Goal: Task Accomplishment & Management: Use online tool/utility

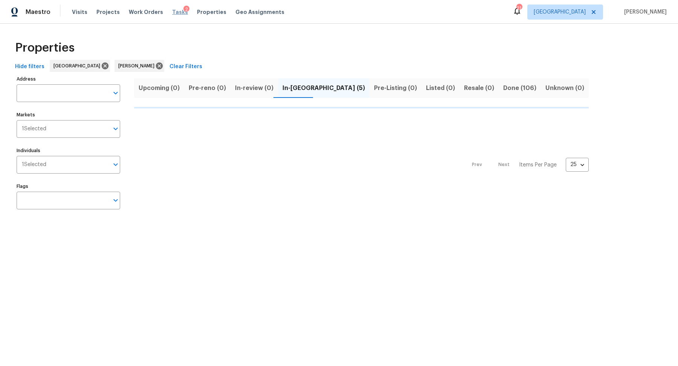
click at [172, 11] on span "Tasks" at bounding box center [180, 11] width 16 height 5
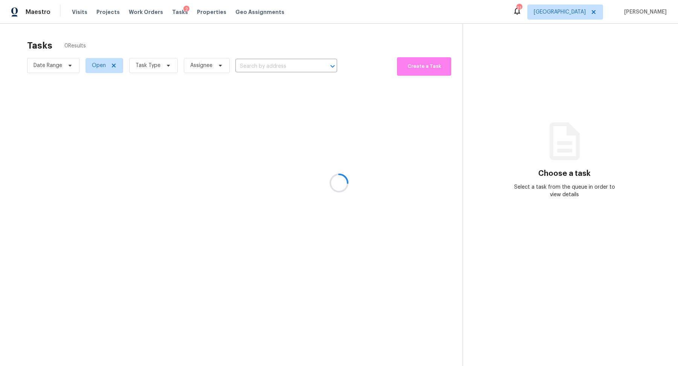
click at [156, 62] on div at bounding box center [339, 183] width 678 height 366
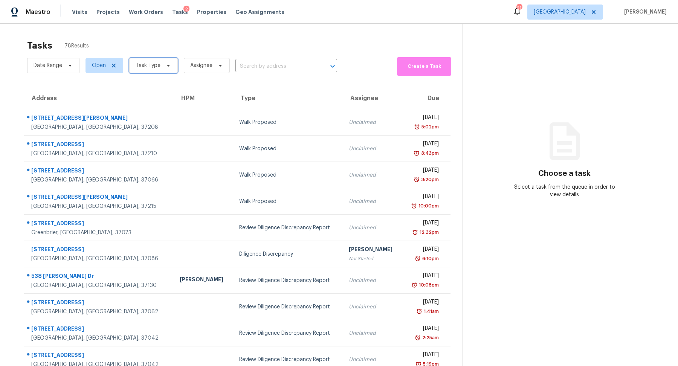
click at [153, 64] on span "Task Type" at bounding box center [148, 66] width 25 height 8
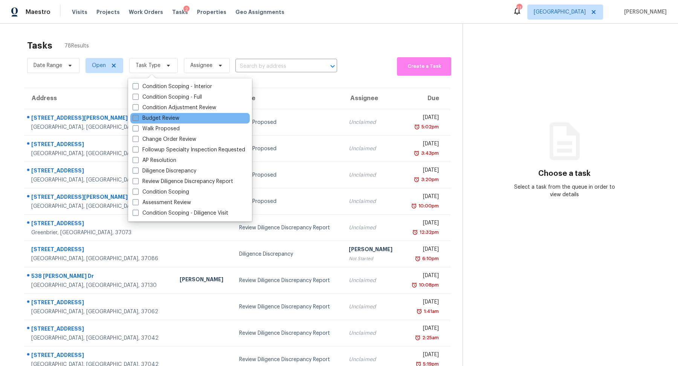
click at [157, 117] on label "Budget Review" at bounding box center [156, 119] width 47 height 8
click at [138, 117] on input "Budget Review" at bounding box center [135, 117] width 5 height 5
checkbox input "true"
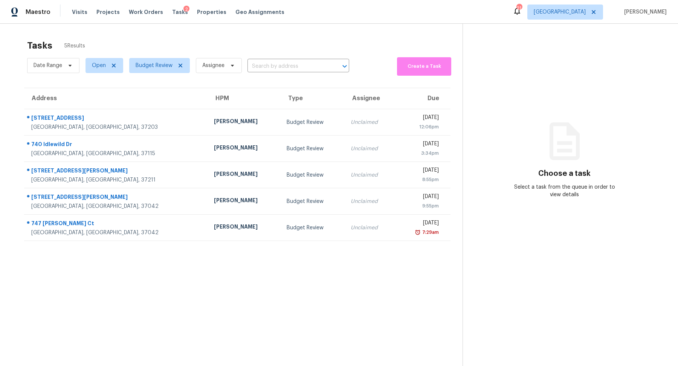
click at [8, 82] on div "Tasks 5 Results Date Range Open Budget Review Assignee ​ Create a Task Address …" at bounding box center [339, 207] width 678 height 366
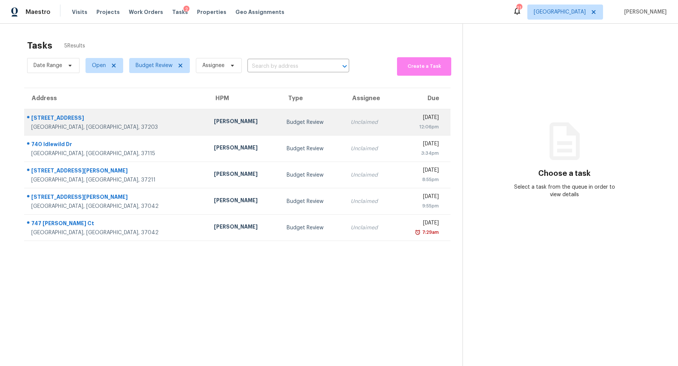
click at [52, 116] on div "[STREET_ADDRESS]" at bounding box center [116, 118] width 171 height 9
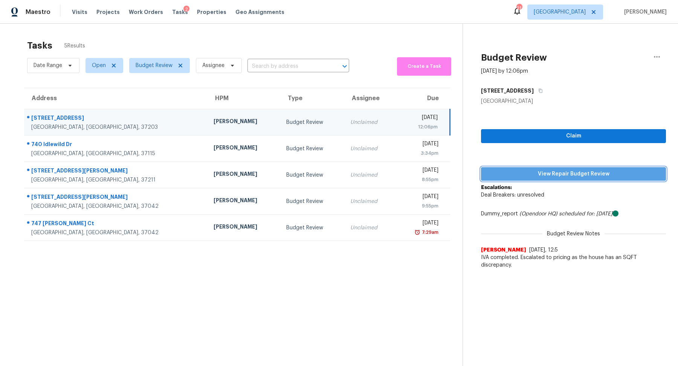
click at [571, 167] on button "View Repair Budget Review" at bounding box center [573, 174] width 185 height 14
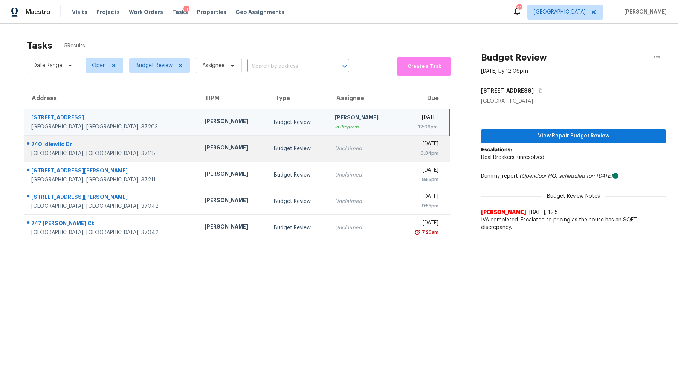
click at [41, 145] on div "740 Idlewild Dr" at bounding box center [111, 145] width 161 height 9
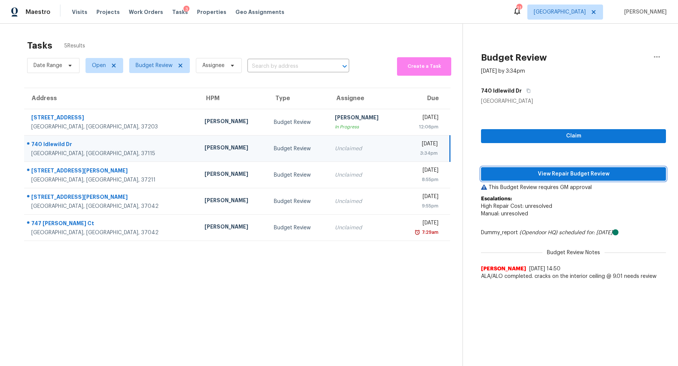
click at [552, 170] on span "View Repair Budget Review" at bounding box center [573, 174] width 173 height 9
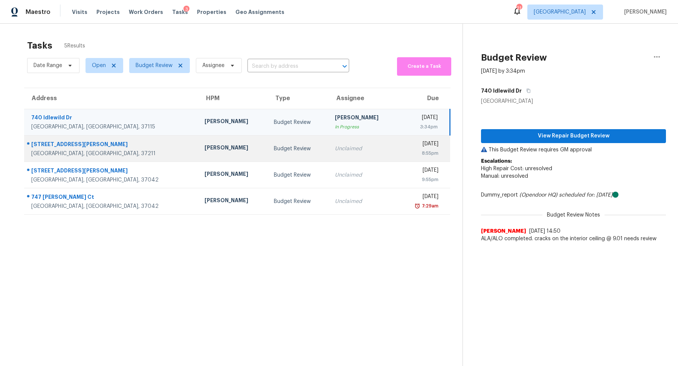
click at [47, 146] on div "[STREET_ADDRESS][PERSON_NAME]" at bounding box center [111, 145] width 161 height 9
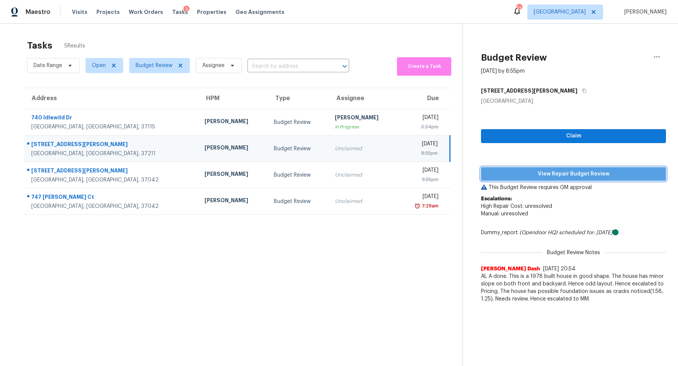
click at [569, 171] on span "View Repair Budget Review" at bounding box center [573, 174] width 173 height 9
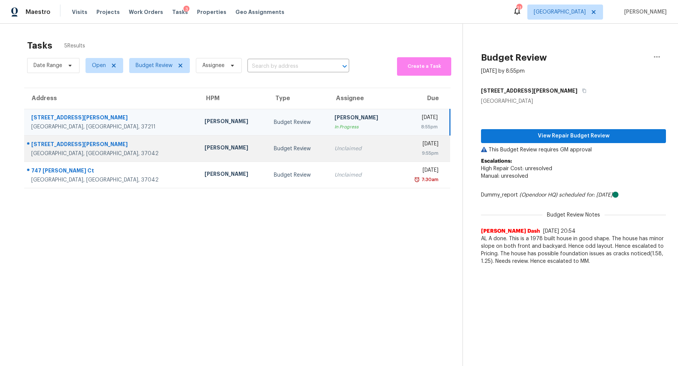
click at [50, 149] on div "[STREET_ADDRESS][PERSON_NAME]" at bounding box center [111, 145] width 161 height 9
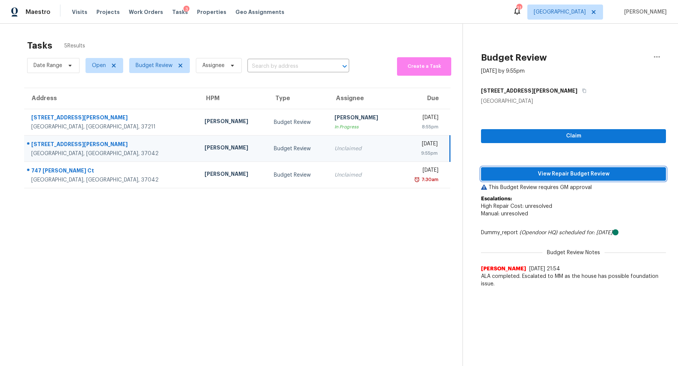
click at [565, 175] on span "View Repair Budget Review" at bounding box center [573, 174] width 173 height 9
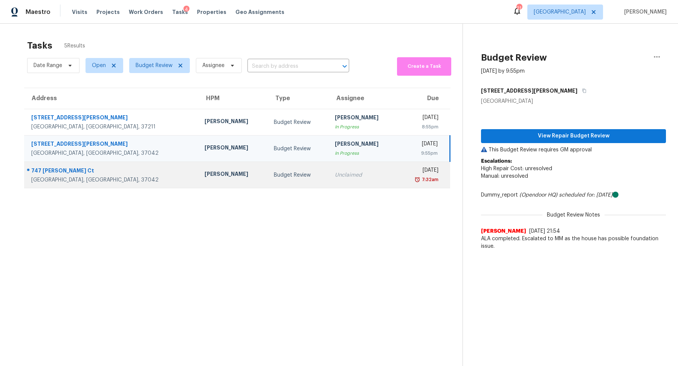
click at [53, 177] on div "[GEOGRAPHIC_DATA], [GEOGRAPHIC_DATA], 37042" at bounding box center [111, 180] width 161 height 8
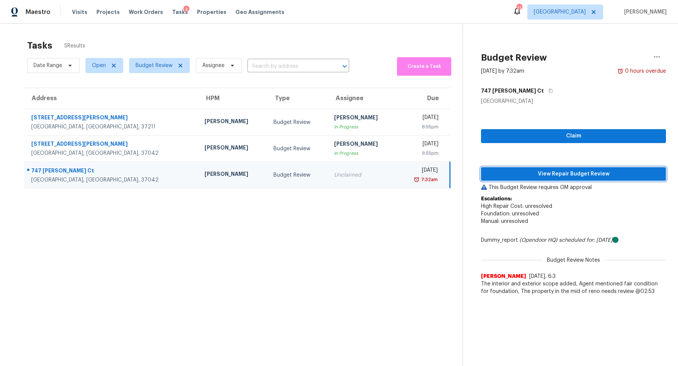
click at [575, 174] on span "View Repair Budget Review" at bounding box center [573, 174] width 173 height 9
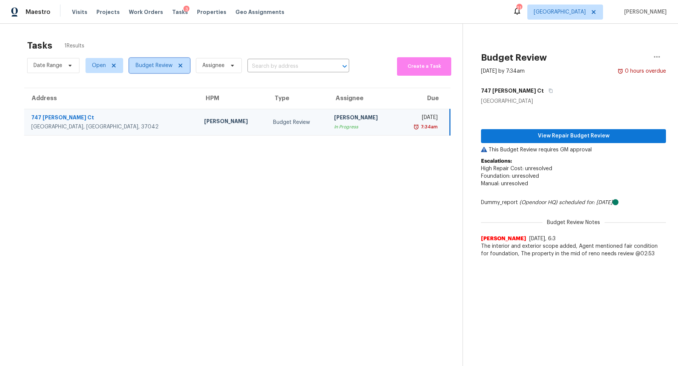
click at [167, 58] on span "Budget Review" at bounding box center [159, 65] width 61 height 15
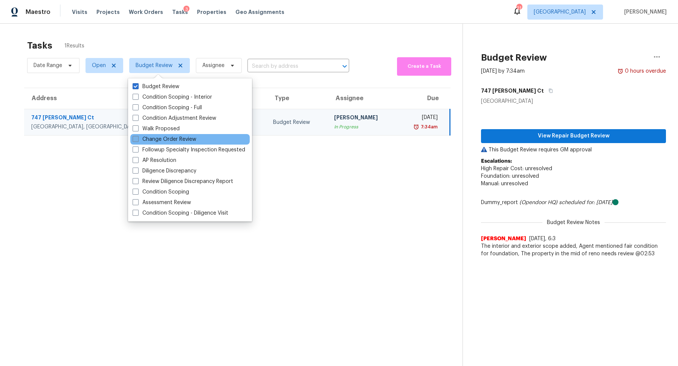
click at [161, 138] on label "Change Order Review" at bounding box center [165, 140] width 64 height 8
click at [138, 138] on input "Change Order Review" at bounding box center [135, 138] width 5 height 5
checkbox input "true"
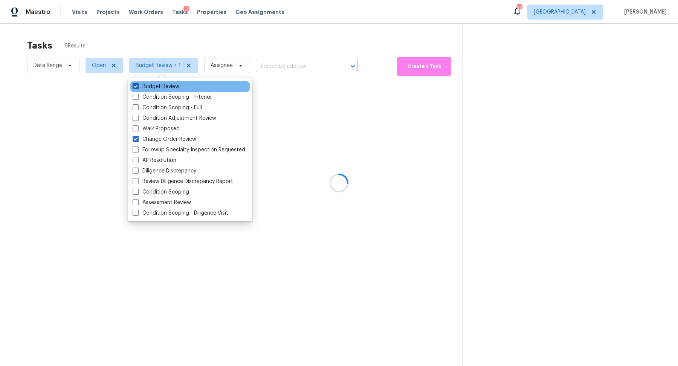
click at [159, 85] on label "Budget Review" at bounding box center [156, 87] width 47 height 8
click at [138, 85] on input "Budget Review" at bounding box center [135, 85] width 5 height 5
checkbox input "false"
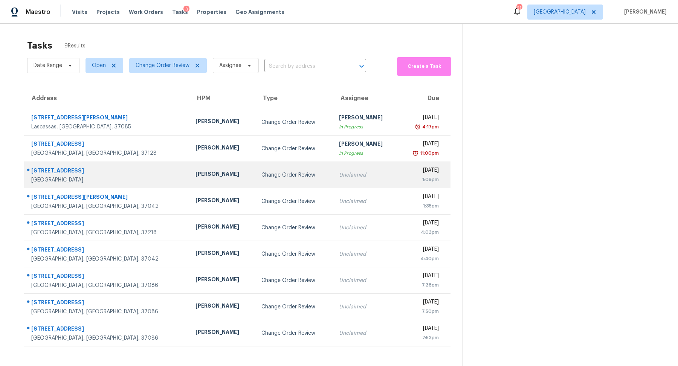
click at [51, 165] on td "[STREET_ADDRESS]" at bounding box center [106, 175] width 165 height 26
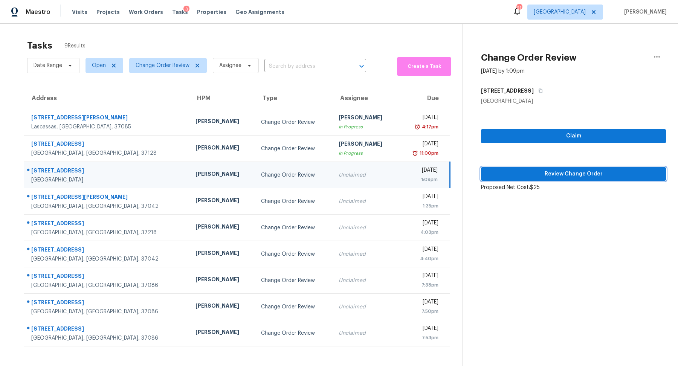
click at [528, 173] on span "Review Change Order" at bounding box center [573, 174] width 173 height 9
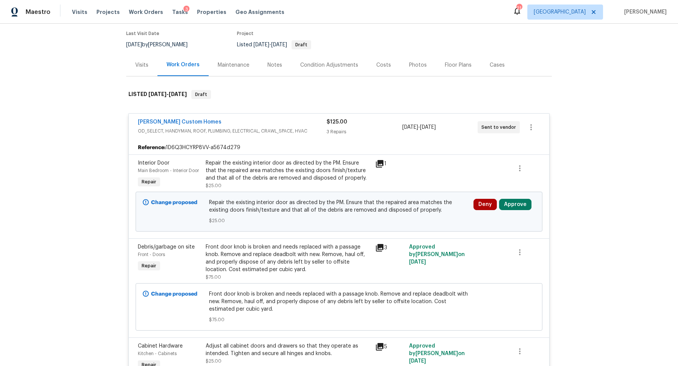
scroll to position [74, 0]
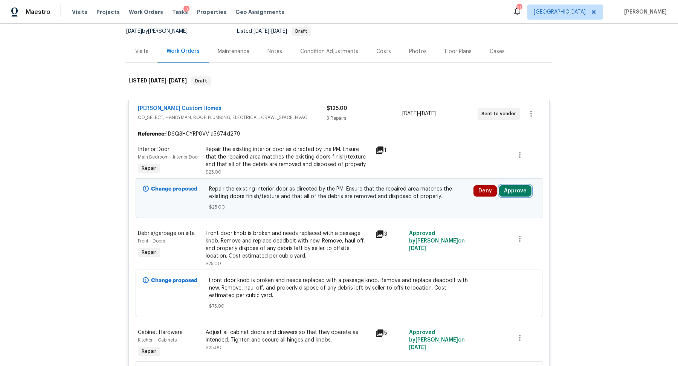
click at [507, 188] on button "Approve" at bounding box center [515, 190] width 32 height 11
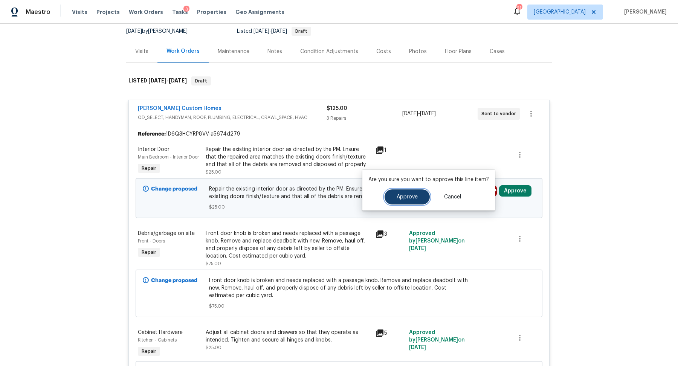
click at [397, 196] on span "Approve" at bounding box center [407, 197] width 21 height 6
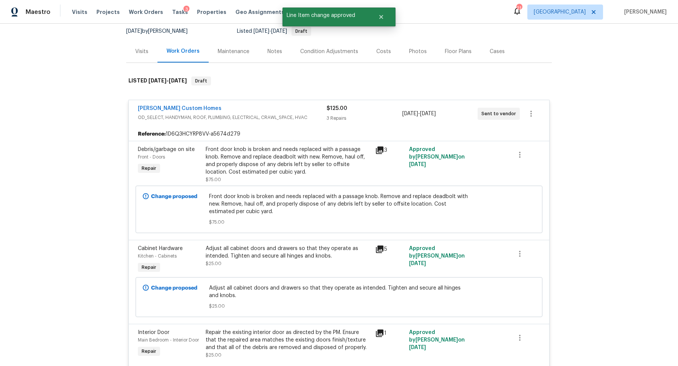
scroll to position [0, 0]
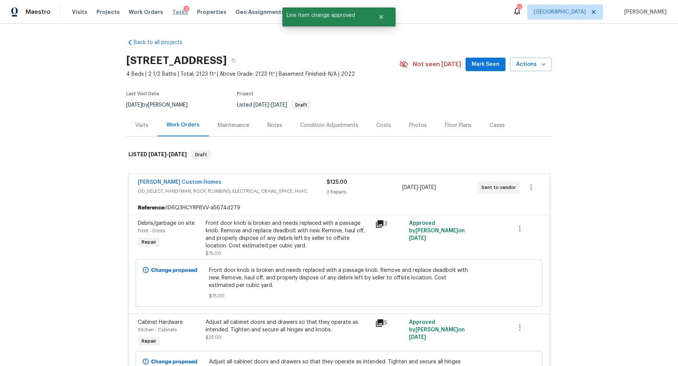
click at [172, 10] on span "Tasks" at bounding box center [180, 11] width 16 height 5
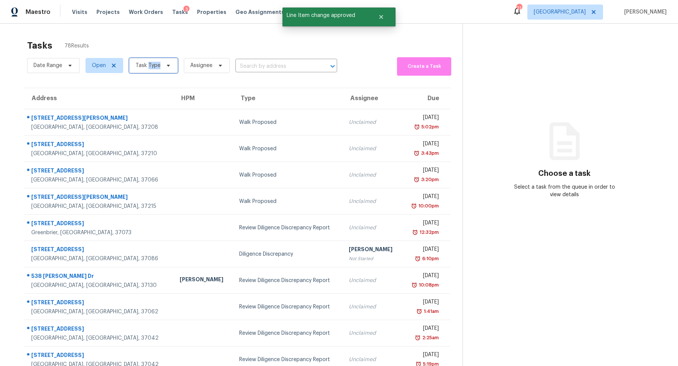
click at [156, 67] on span "Task Type" at bounding box center [148, 66] width 25 height 8
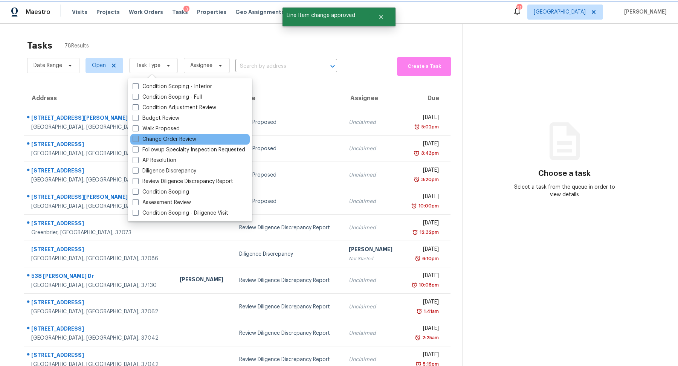
click at [159, 139] on label "Change Order Review" at bounding box center [165, 140] width 64 height 8
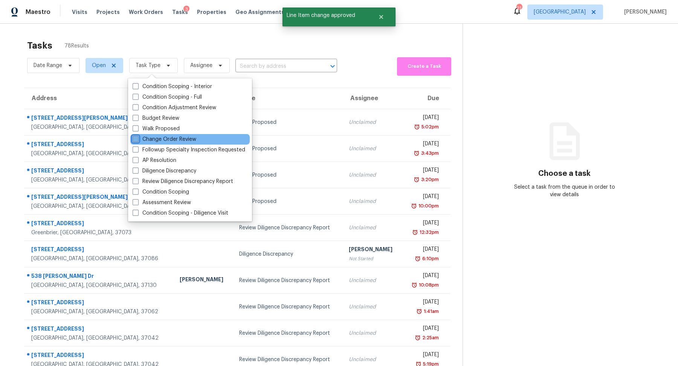
click at [138, 139] on input "Change Order Review" at bounding box center [135, 138] width 5 height 5
checkbox input "true"
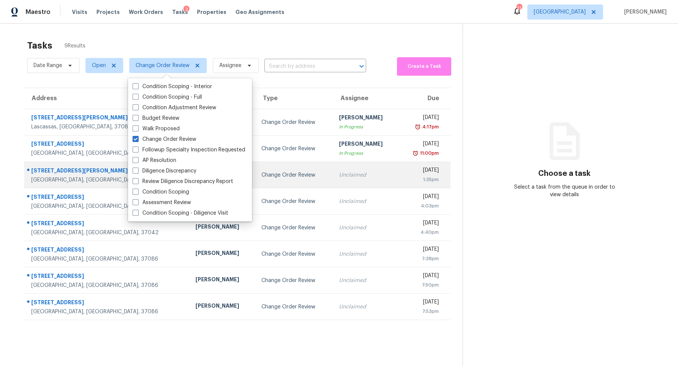
click at [46, 173] on div "[STREET_ADDRESS][PERSON_NAME]" at bounding box center [107, 171] width 152 height 9
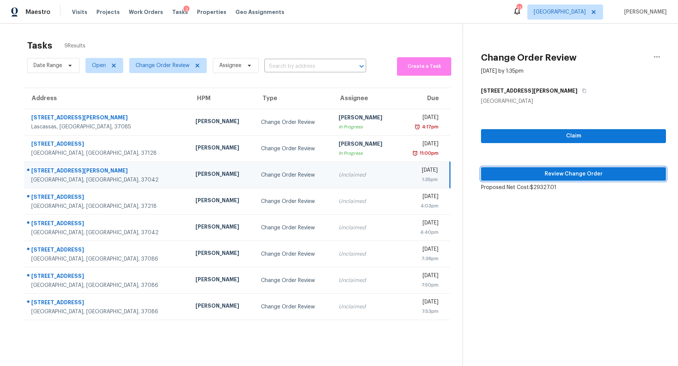
click at [581, 178] on span "Review Change Order" at bounding box center [573, 174] width 173 height 9
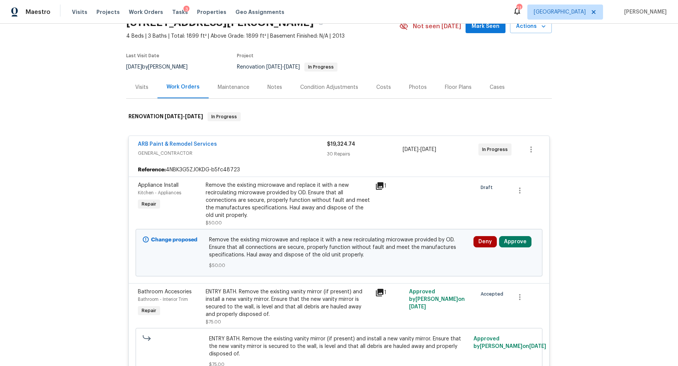
scroll to position [64, 0]
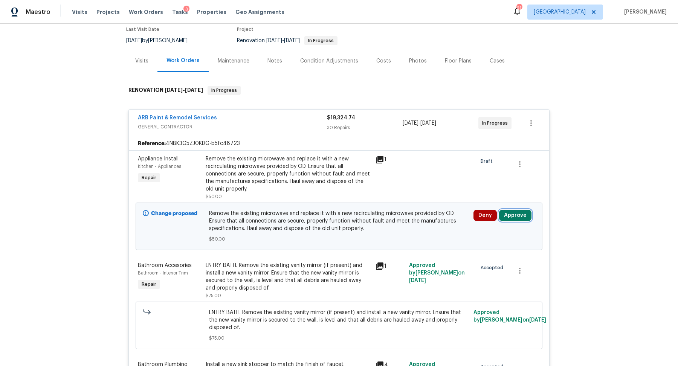
click at [522, 215] on button "Approve" at bounding box center [515, 215] width 32 height 11
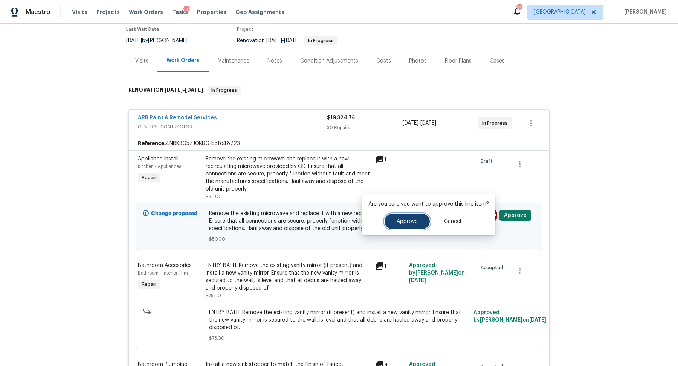
click at [409, 220] on span "Approve" at bounding box center [407, 222] width 21 height 6
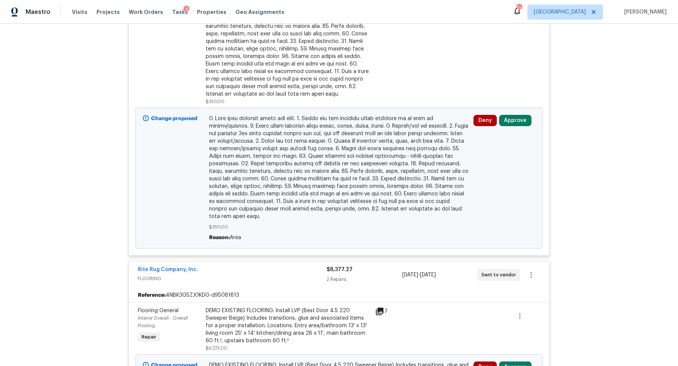
scroll to position [3819, 0]
click at [519, 116] on button "Approve" at bounding box center [515, 121] width 32 height 11
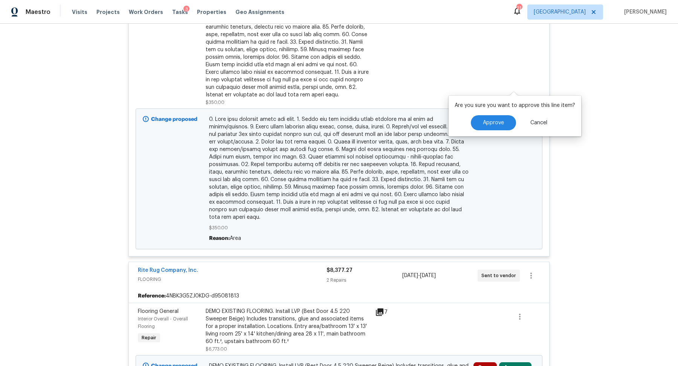
click at [495, 131] on div "Are you sure you want to approve this line item? Approve Cancel" at bounding box center [515, 116] width 133 height 41
click at [500, 120] on span "Approve" at bounding box center [493, 123] width 21 height 6
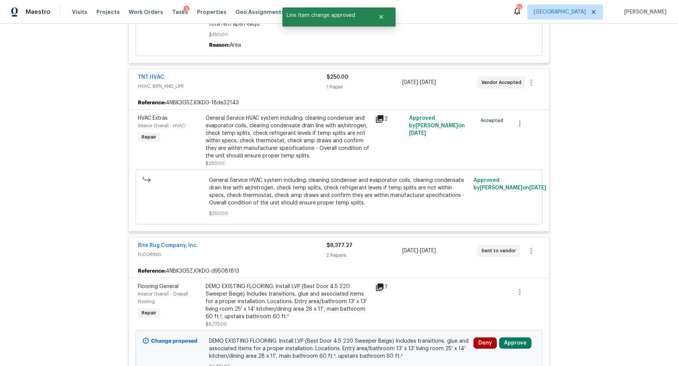
scroll to position [3871, 0]
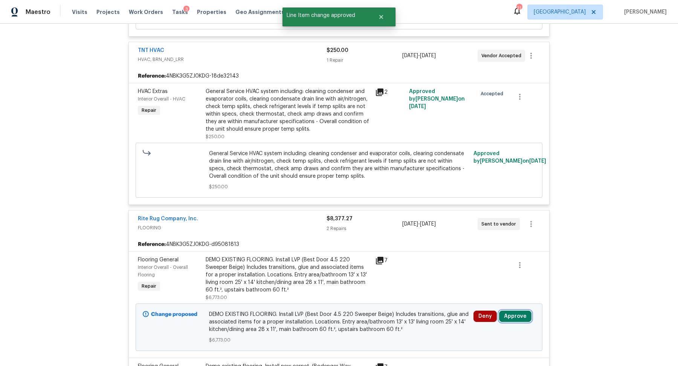
click at [513, 311] on button "Approve" at bounding box center [515, 316] width 32 height 11
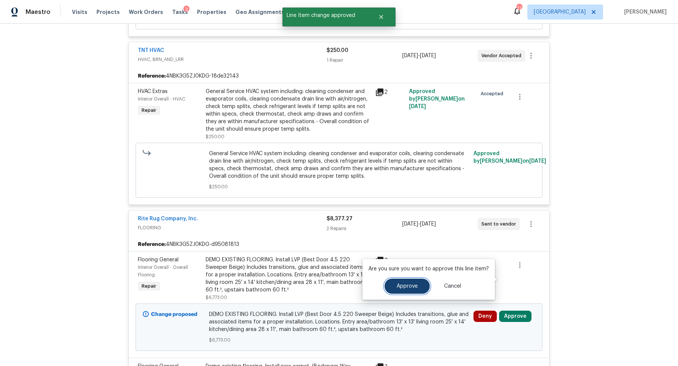
click at [400, 286] on span "Approve" at bounding box center [407, 287] width 21 height 6
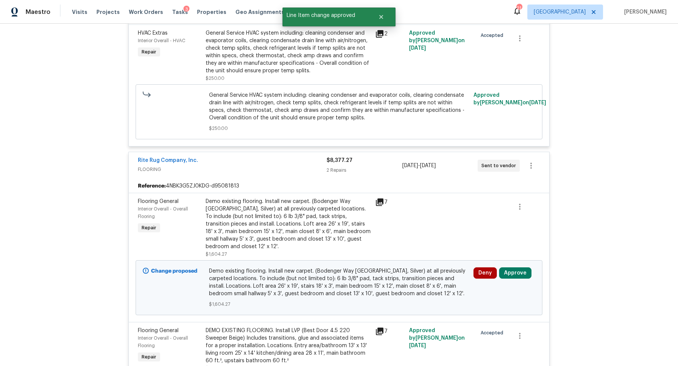
scroll to position [3933, 0]
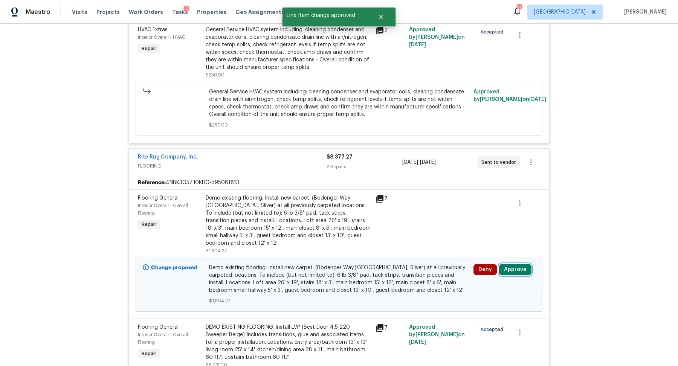
click at [515, 264] on button "Approve" at bounding box center [515, 269] width 32 height 11
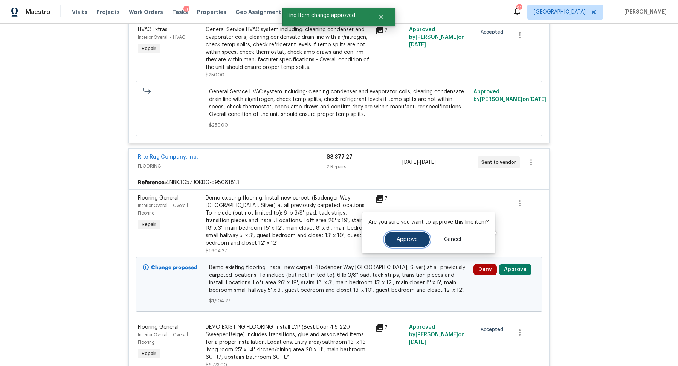
click at [418, 236] on button "Approve" at bounding box center [407, 239] width 45 height 15
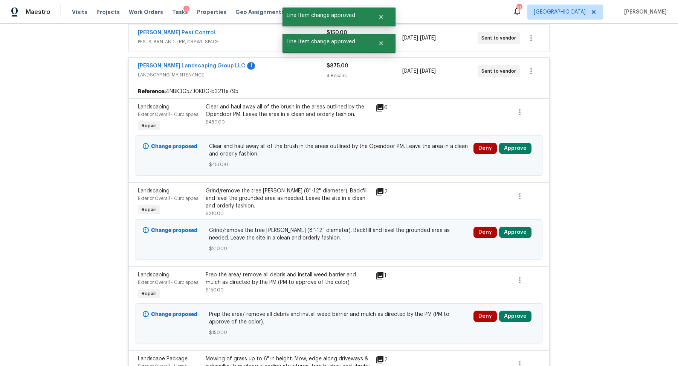
scroll to position [4322, 0]
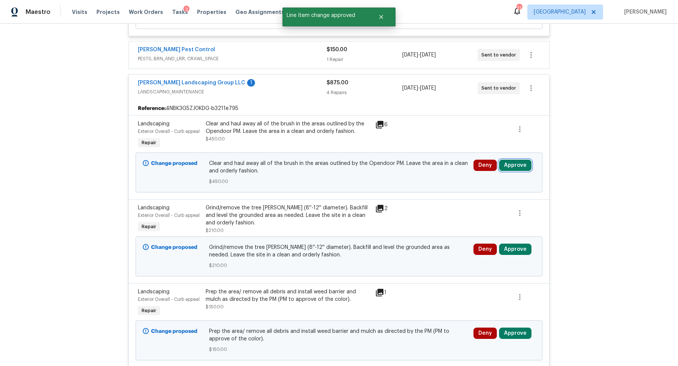
click at [522, 160] on button "Approve" at bounding box center [515, 165] width 32 height 11
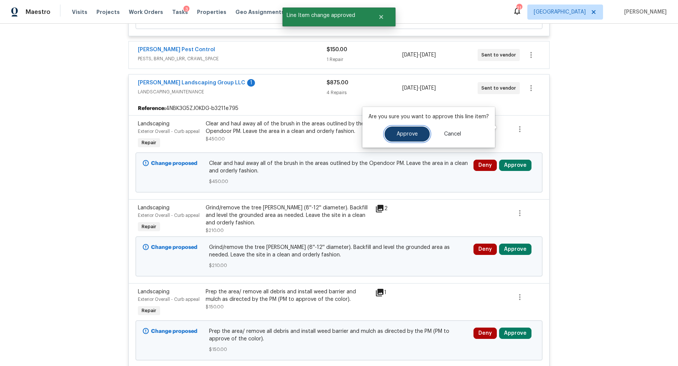
click at [405, 137] on button "Approve" at bounding box center [407, 134] width 45 height 15
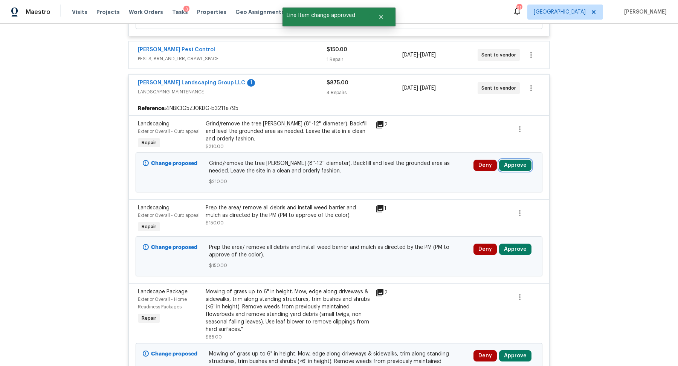
click at [516, 160] on button "Approve" at bounding box center [515, 165] width 32 height 11
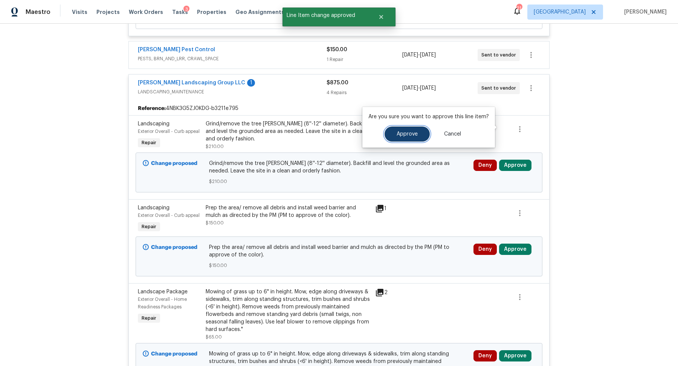
click at [400, 137] on button "Approve" at bounding box center [407, 134] width 45 height 15
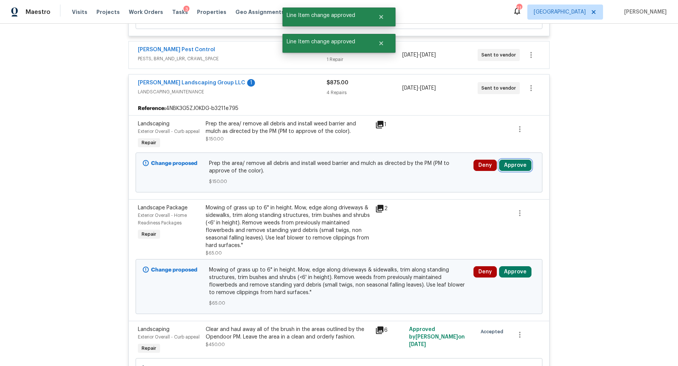
click at [513, 160] on button "Approve" at bounding box center [515, 165] width 32 height 11
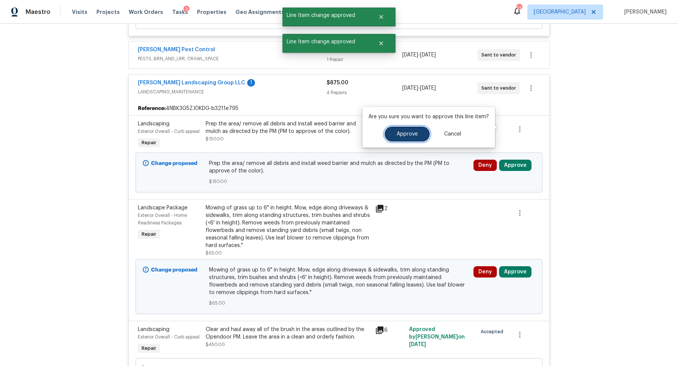
click at [402, 140] on button "Approve" at bounding box center [407, 134] width 45 height 15
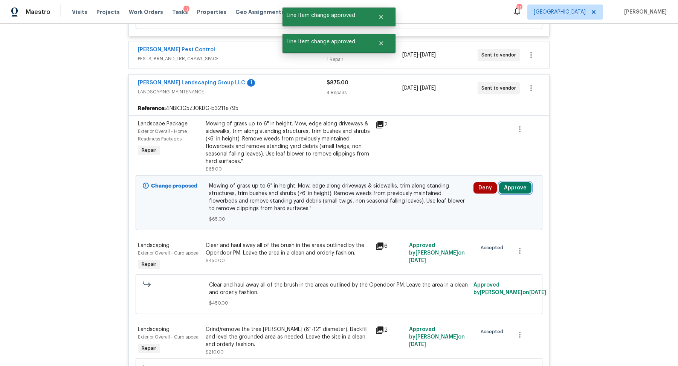
click at [520, 182] on button "Approve" at bounding box center [515, 187] width 32 height 11
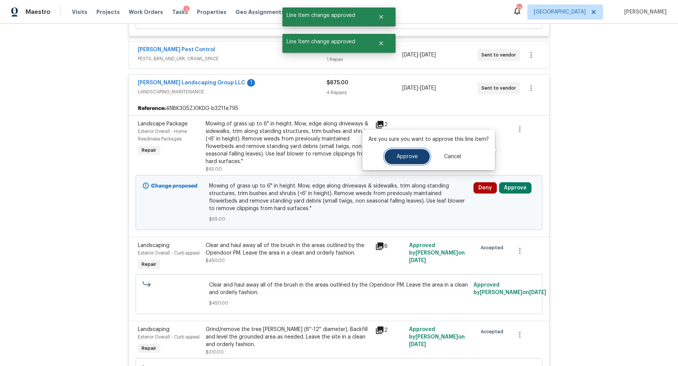
click at [412, 156] on span "Approve" at bounding box center [407, 157] width 21 height 6
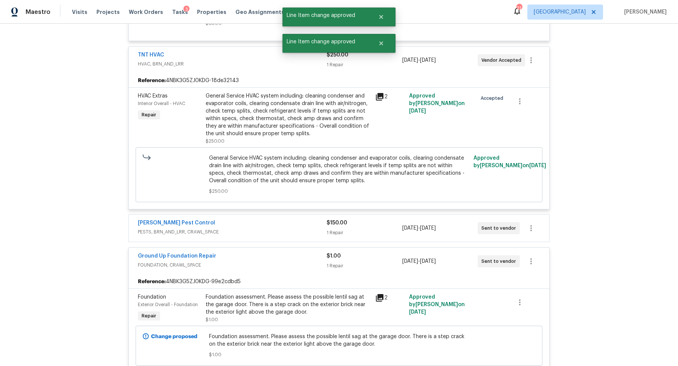
scroll to position [4185, 0]
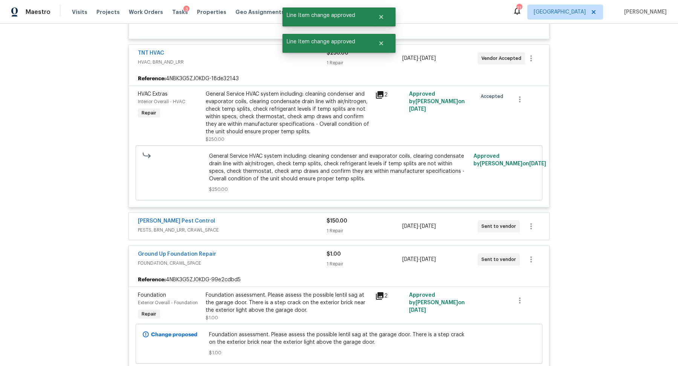
click at [373, 217] on div "$150.00 1 Repair" at bounding box center [364, 226] width 75 height 18
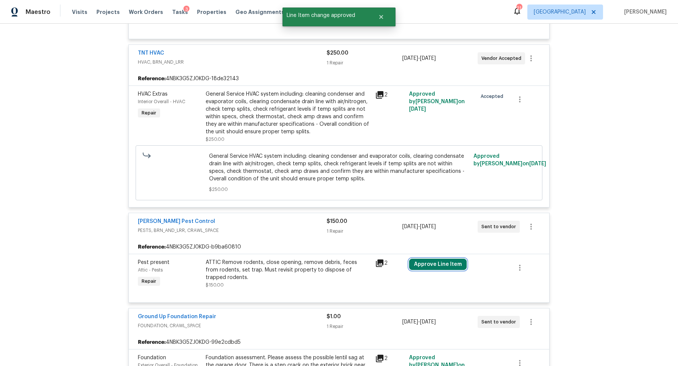
click at [439, 259] on button "Approve Line Item" at bounding box center [438, 264] width 58 height 11
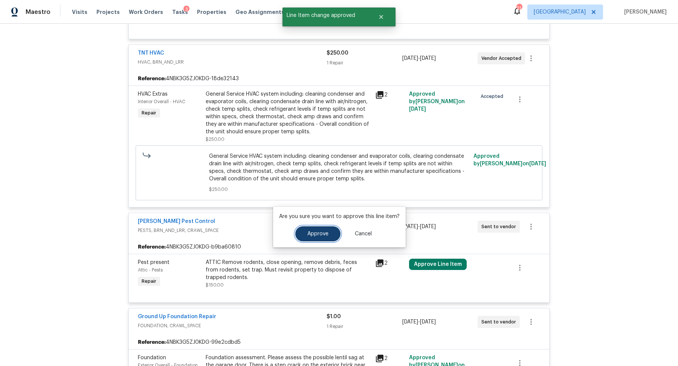
click at [327, 234] on span "Approve" at bounding box center [318, 234] width 21 height 6
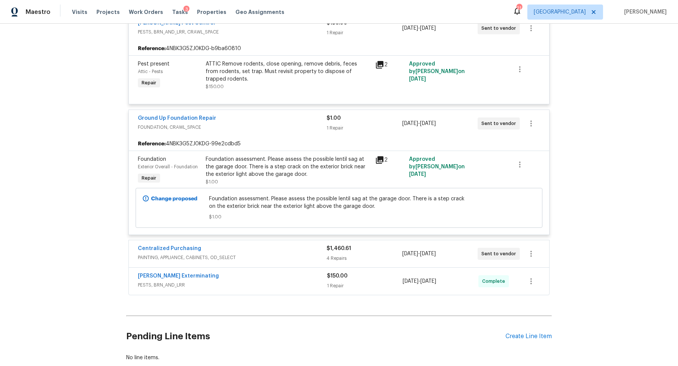
scroll to position [4391, 0]
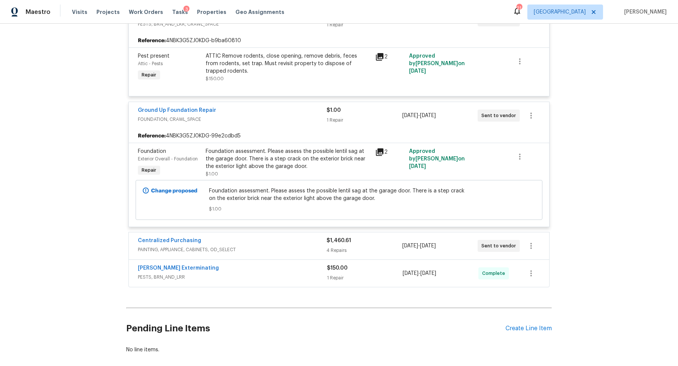
click at [286, 246] on span "PAINTING, APPLIANCE, CABINETS, OD_SELECT" at bounding box center [232, 250] width 189 height 8
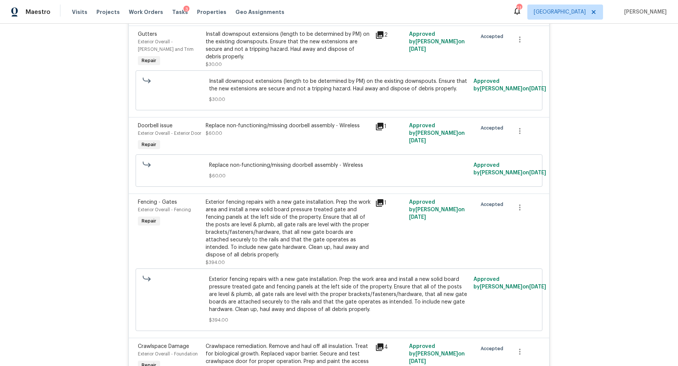
scroll to position [0, 0]
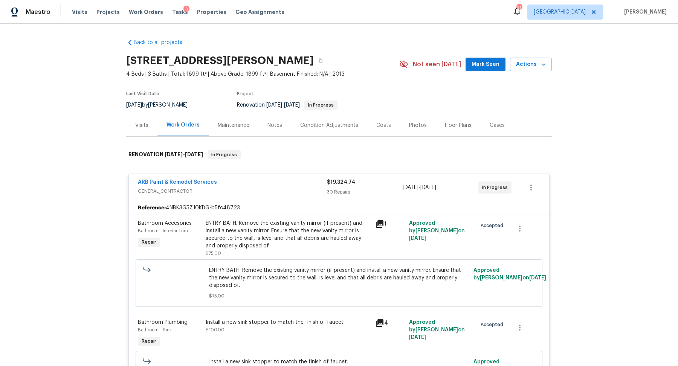
click at [385, 119] on div "Costs" at bounding box center [383, 125] width 33 height 22
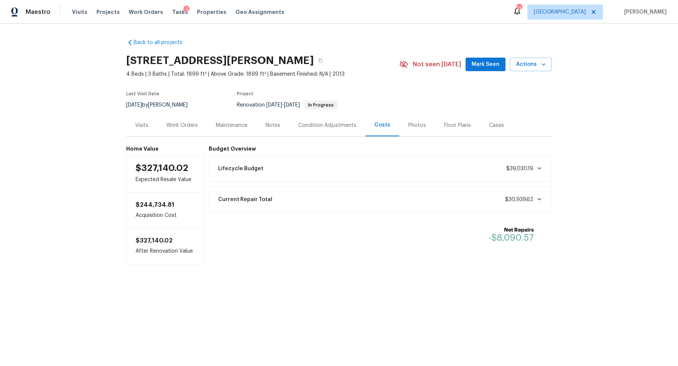
click at [184, 6] on div "3" at bounding box center [187, 10] width 6 height 8
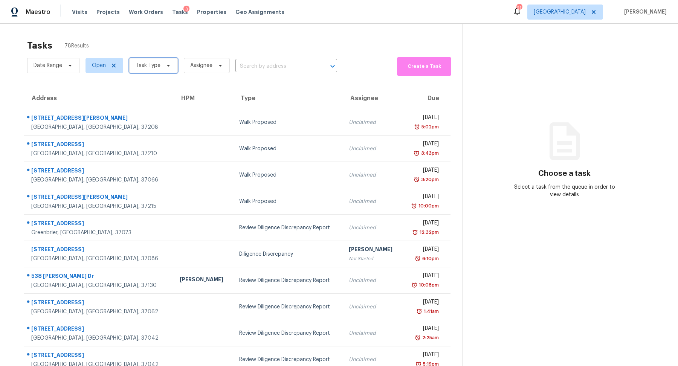
click at [152, 63] on span "Task Type" at bounding box center [148, 66] width 25 height 8
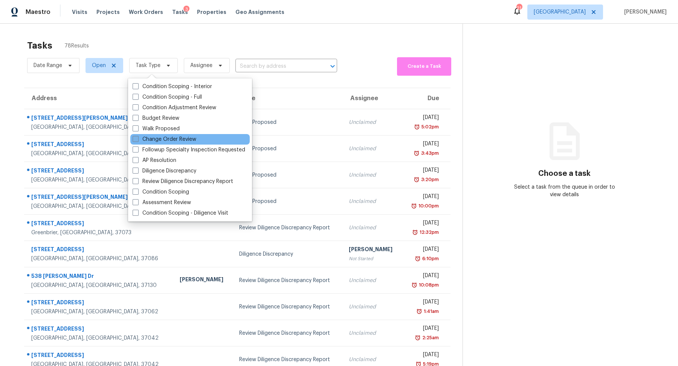
click at [160, 137] on label "Change Order Review" at bounding box center [165, 140] width 64 height 8
click at [138, 137] on input "Change Order Review" at bounding box center [135, 138] width 5 height 5
checkbox input "true"
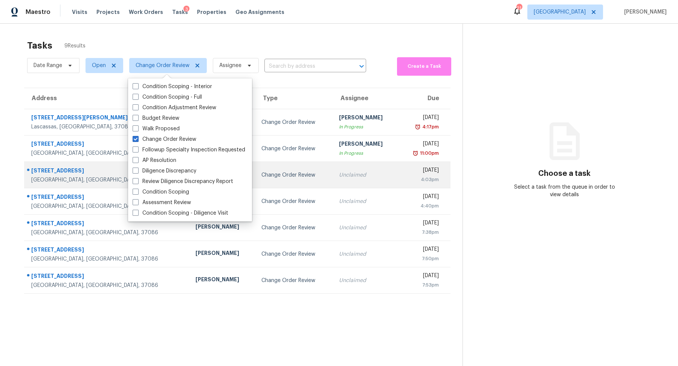
click at [50, 175] on div "[STREET_ADDRESS]" at bounding box center [107, 171] width 152 height 9
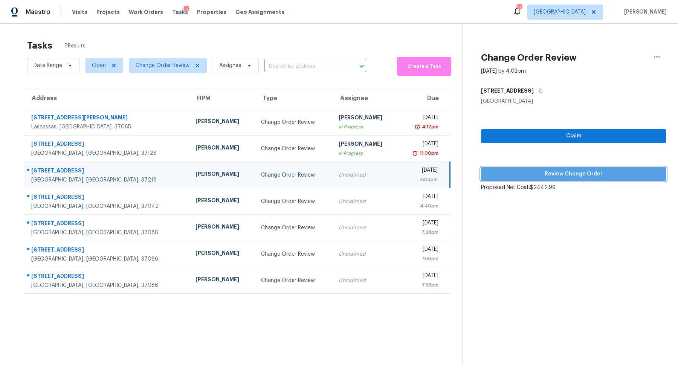
click at [532, 180] on button "Review Change Order" at bounding box center [573, 174] width 185 height 14
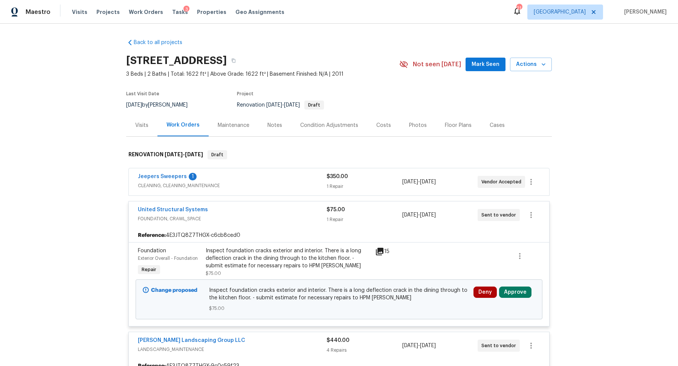
click at [380, 251] on icon at bounding box center [379, 251] width 9 height 9
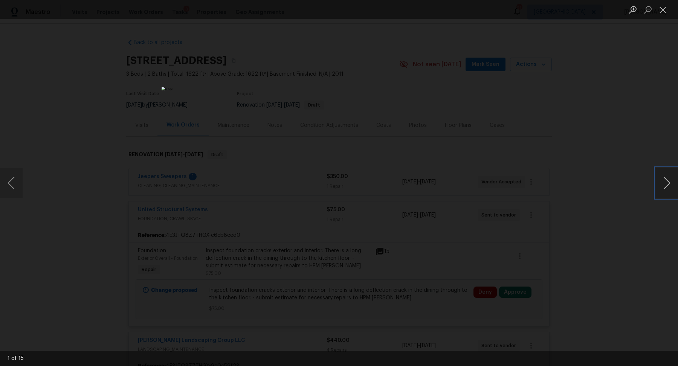
click at [661, 191] on button "Next image" at bounding box center [667, 183] width 23 height 30
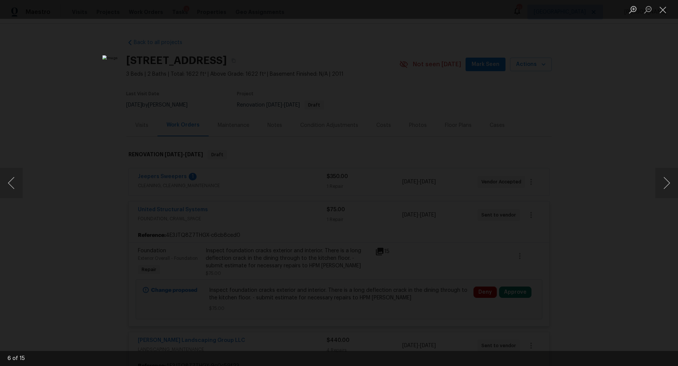
click at [586, 194] on div "Lightbox" at bounding box center [339, 183] width 678 height 366
click at [632, 164] on div "Lightbox" at bounding box center [339, 183] width 678 height 366
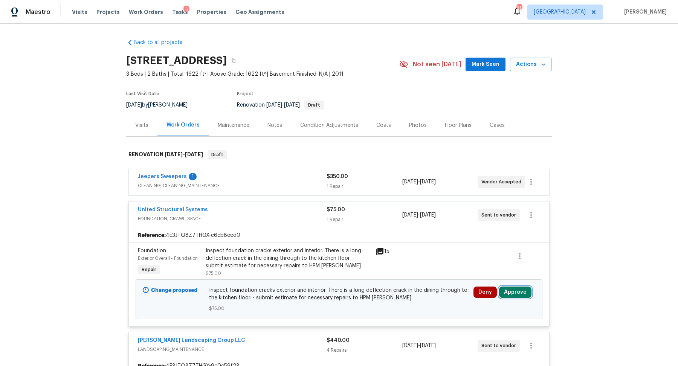
click at [515, 289] on button "Approve" at bounding box center [515, 292] width 32 height 11
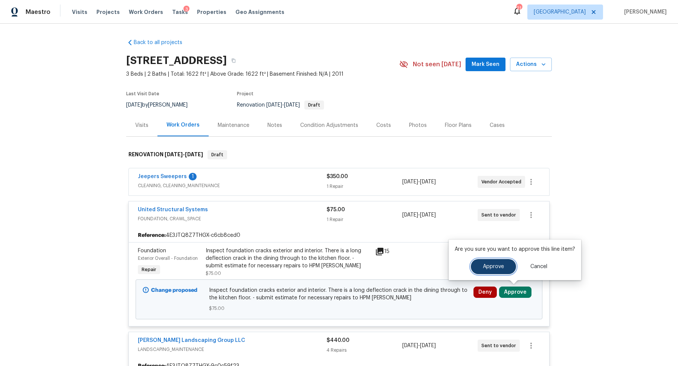
click at [487, 266] on span "Approve" at bounding box center [493, 267] width 21 height 6
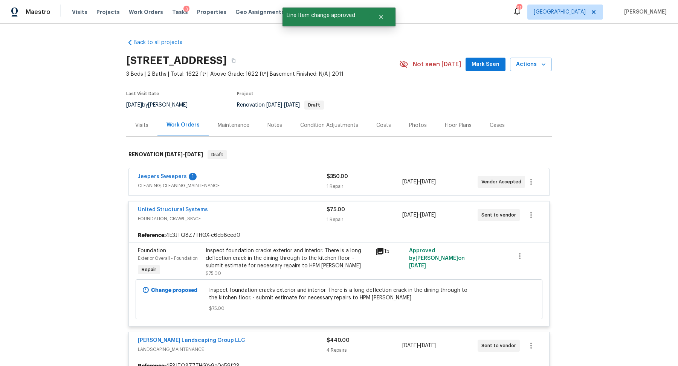
click at [383, 123] on div "Costs" at bounding box center [384, 126] width 15 height 8
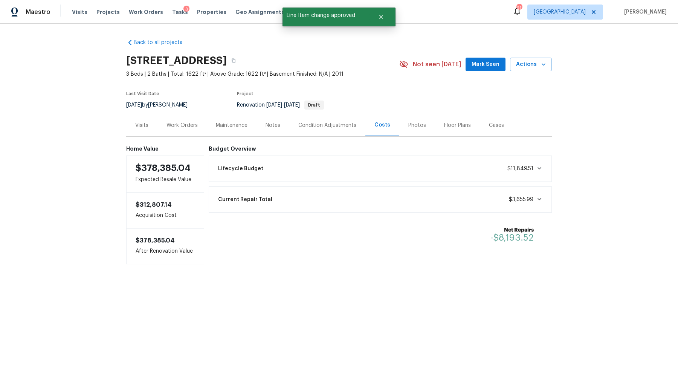
click at [191, 124] on div "Work Orders" at bounding box center [182, 126] width 31 height 8
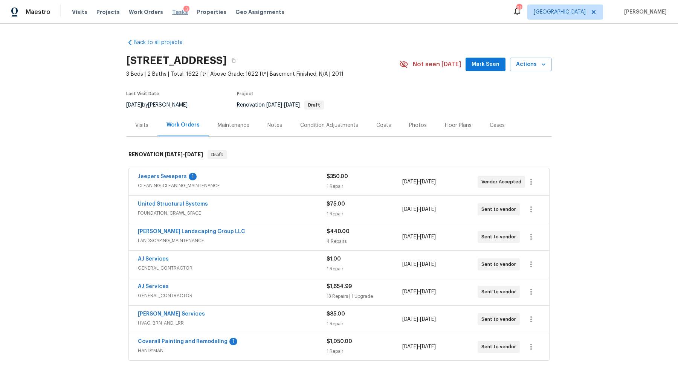
click at [172, 11] on span "Tasks" at bounding box center [180, 11] width 16 height 5
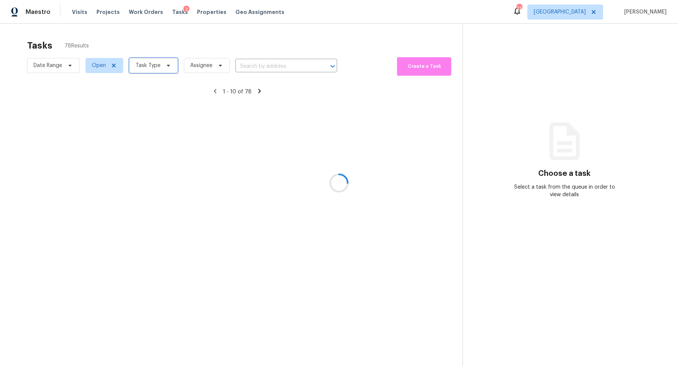
click at [151, 69] on span "Task Type" at bounding box center [148, 66] width 25 height 8
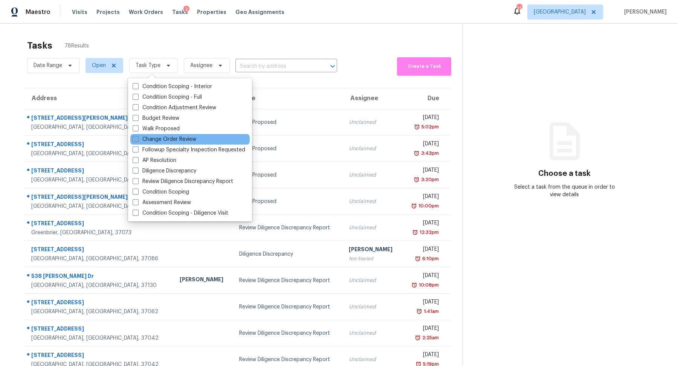
click at [159, 137] on label "Change Order Review" at bounding box center [165, 140] width 64 height 8
click at [138, 137] on input "Change Order Review" at bounding box center [135, 138] width 5 height 5
checkbox input "true"
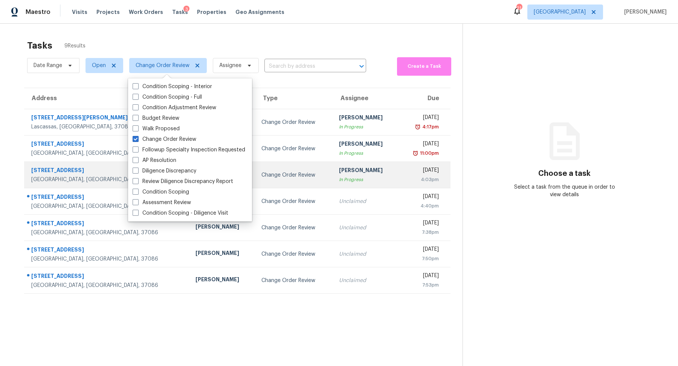
click at [60, 176] on div "[GEOGRAPHIC_DATA], [GEOGRAPHIC_DATA], 37218" at bounding box center [107, 180] width 152 height 8
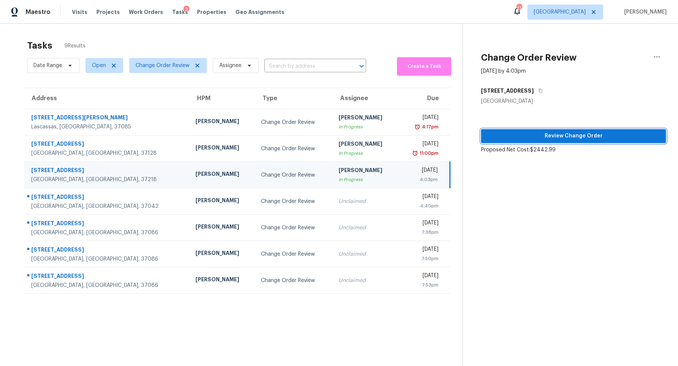
click at [554, 136] on span "Review Change Order" at bounding box center [573, 136] width 173 height 9
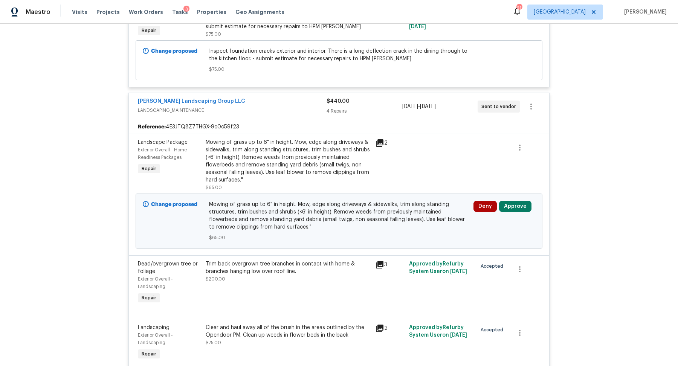
scroll to position [261, 0]
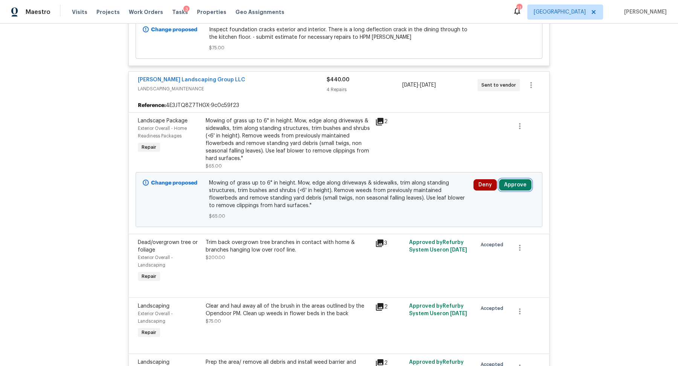
click at [511, 183] on button "Approve" at bounding box center [515, 184] width 32 height 11
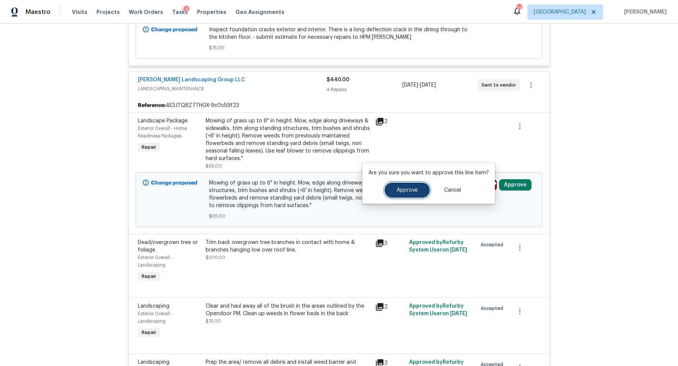
click at [399, 188] on span "Approve" at bounding box center [407, 191] width 21 height 6
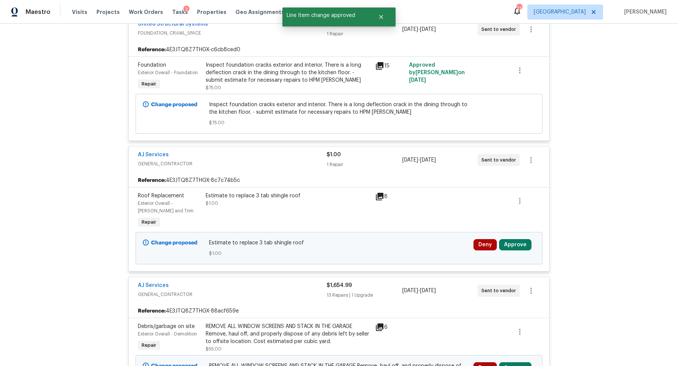
scroll to position [547, 0]
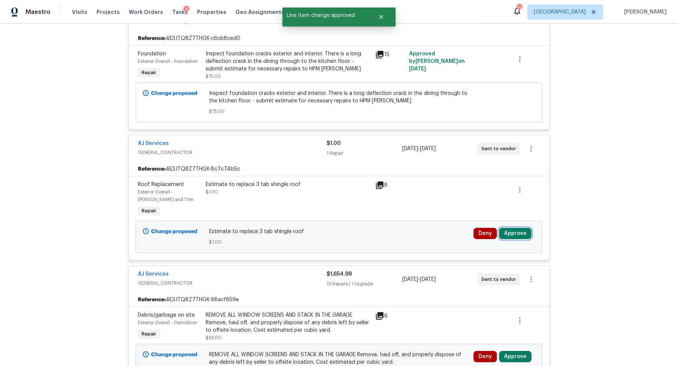
click at [518, 230] on button "Approve" at bounding box center [515, 233] width 32 height 11
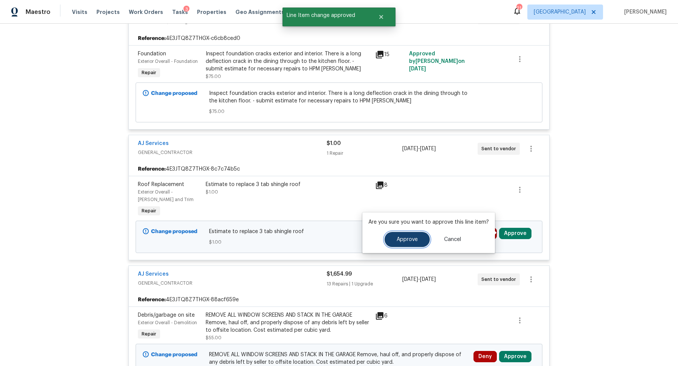
click at [407, 240] on span "Approve" at bounding box center [407, 240] width 21 height 6
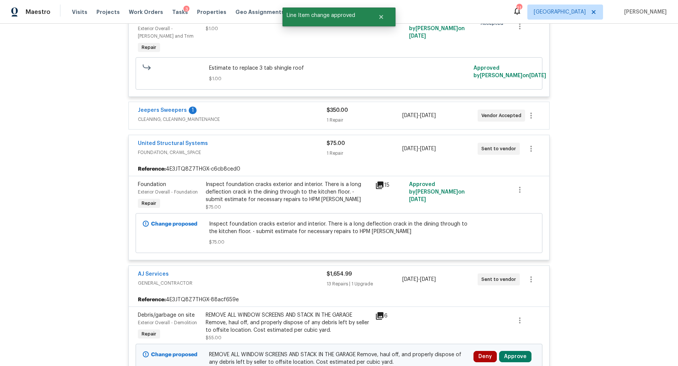
scroll to position [384, 0]
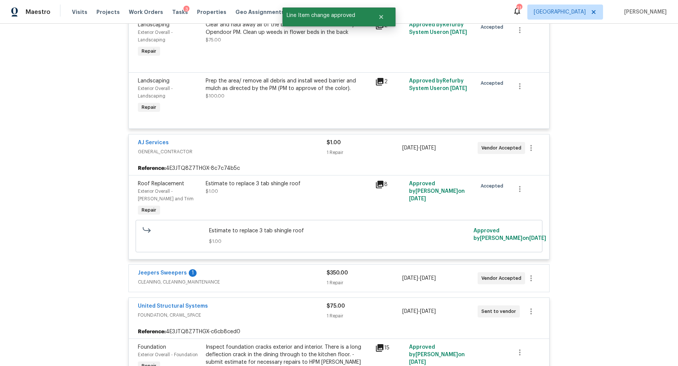
click at [386, 277] on div "$350.00 1 Repair" at bounding box center [364, 278] width 75 height 18
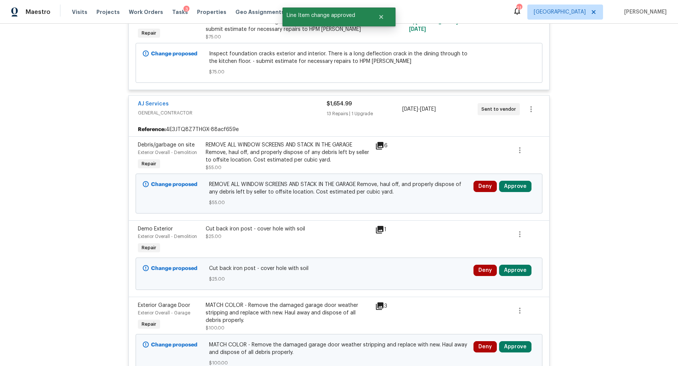
scroll to position [913, 0]
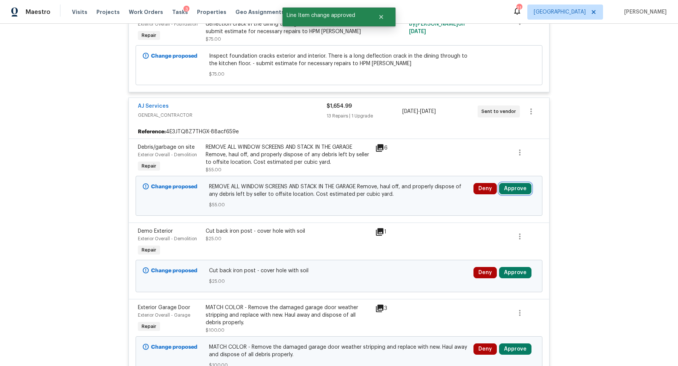
click at [519, 183] on button "Approve" at bounding box center [515, 188] width 32 height 11
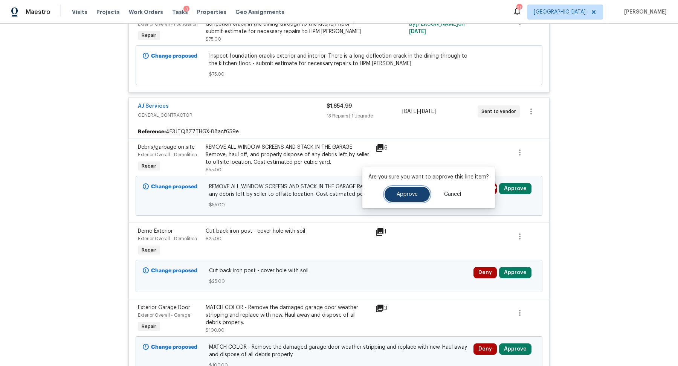
click at [403, 194] on span "Approve" at bounding box center [407, 195] width 21 height 6
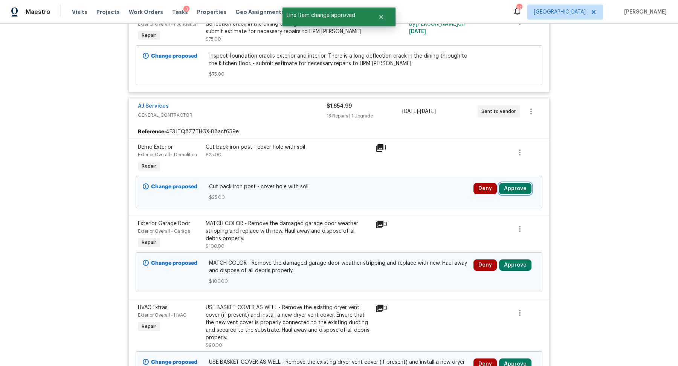
click at [512, 187] on button "Approve" at bounding box center [515, 188] width 32 height 11
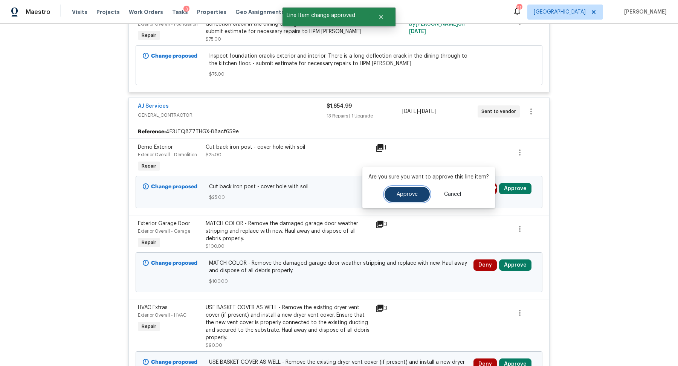
click at [408, 193] on span "Approve" at bounding box center [407, 195] width 21 height 6
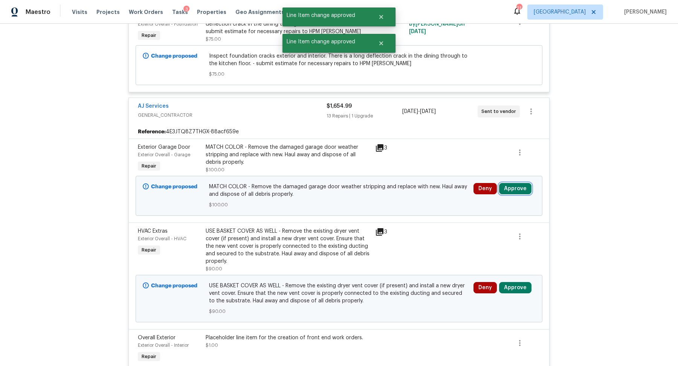
click at [520, 190] on button "Approve" at bounding box center [515, 188] width 32 height 11
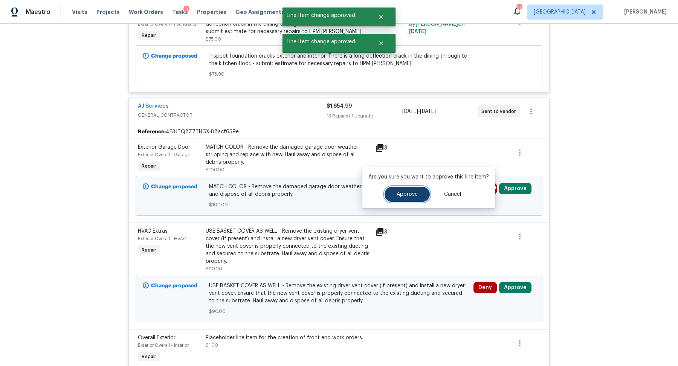
click at [414, 197] on span "Approve" at bounding box center [407, 195] width 21 height 6
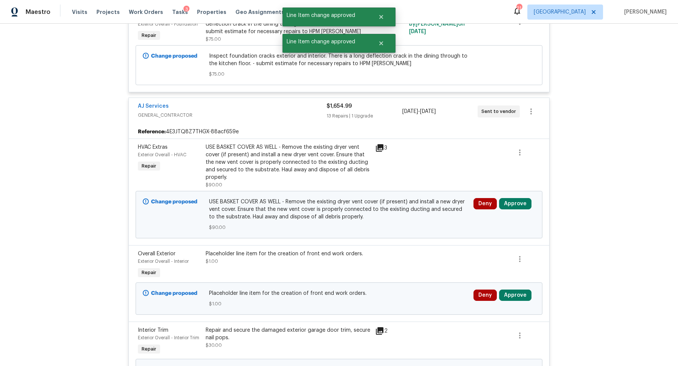
click at [513, 194] on div "Change proposed USE BASKET COVER AS WELL - Remove the existing dryer vent cover…" at bounding box center [339, 214] width 407 height 47
click at [502, 204] on button "Approve" at bounding box center [515, 203] width 32 height 11
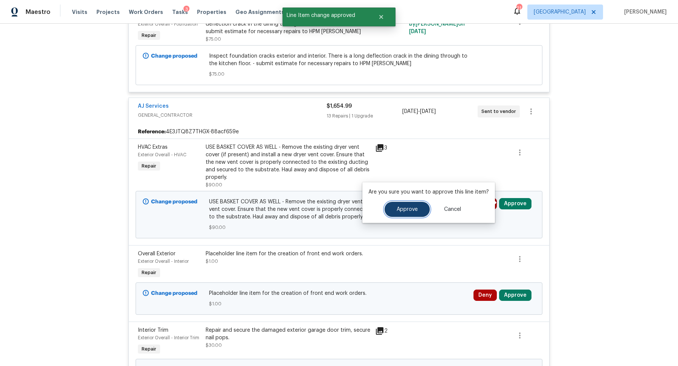
click at [406, 205] on button "Approve" at bounding box center [407, 209] width 45 height 15
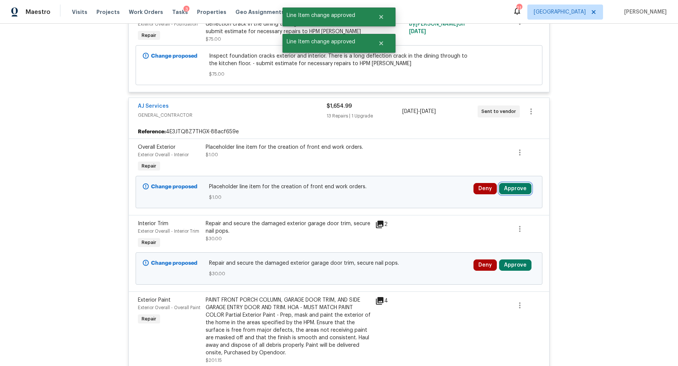
click at [511, 190] on button "Approve" at bounding box center [515, 188] width 32 height 11
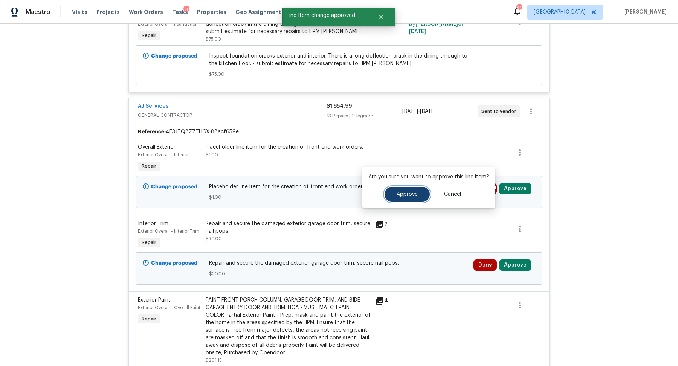
click at [401, 195] on span "Approve" at bounding box center [407, 195] width 21 height 6
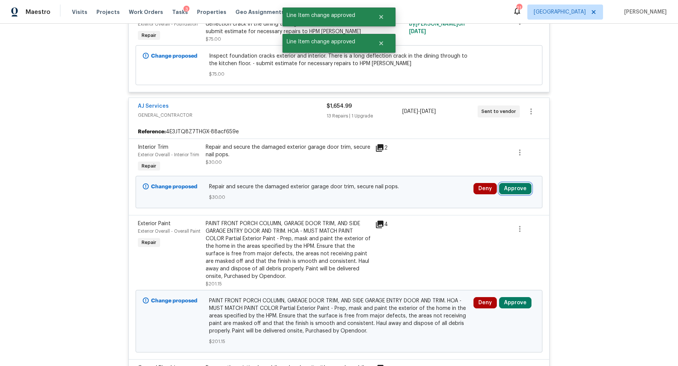
click at [517, 190] on button "Approve" at bounding box center [515, 188] width 32 height 11
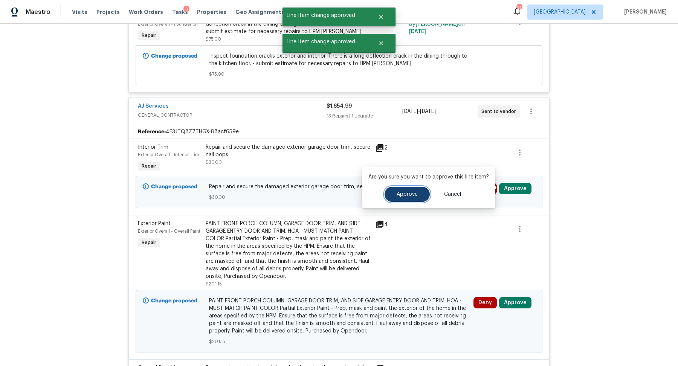
click at [403, 196] on span "Approve" at bounding box center [407, 195] width 21 height 6
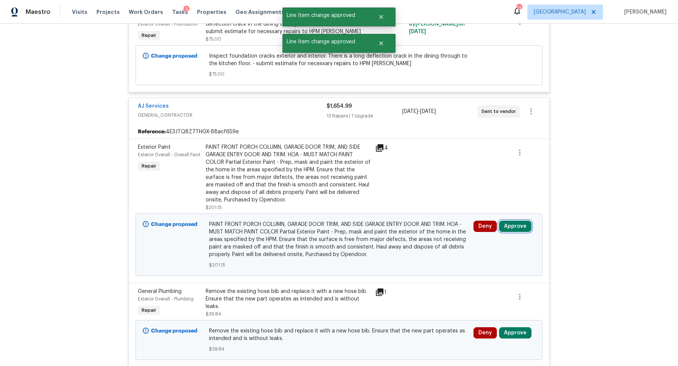
click at [514, 221] on button "Approve" at bounding box center [515, 226] width 32 height 11
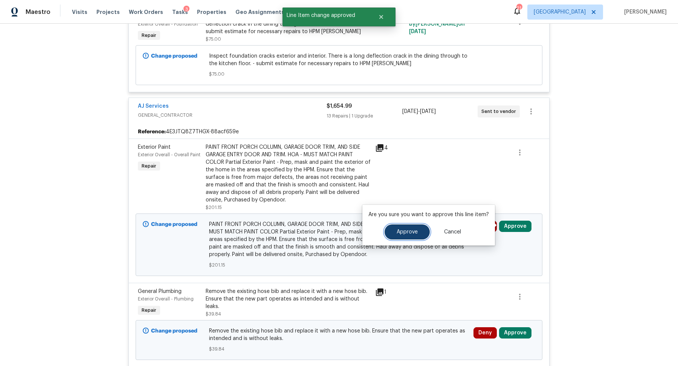
click at [405, 230] on span "Approve" at bounding box center [407, 233] width 21 height 6
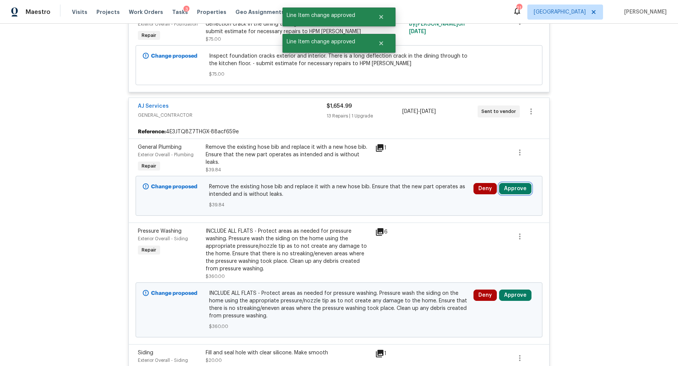
click at [511, 188] on button "Approve" at bounding box center [515, 188] width 32 height 11
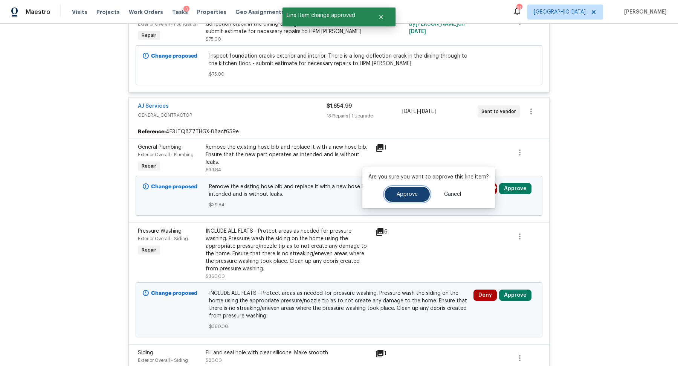
click at [397, 195] on span "Approve" at bounding box center [407, 195] width 21 height 6
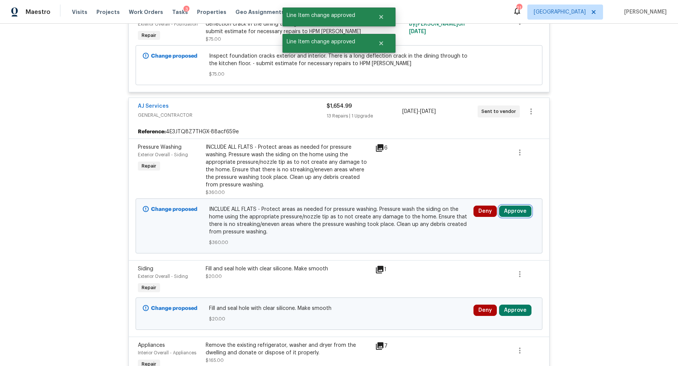
click at [520, 214] on button "Approve" at bounding box center [515, 211] width 32 height 11
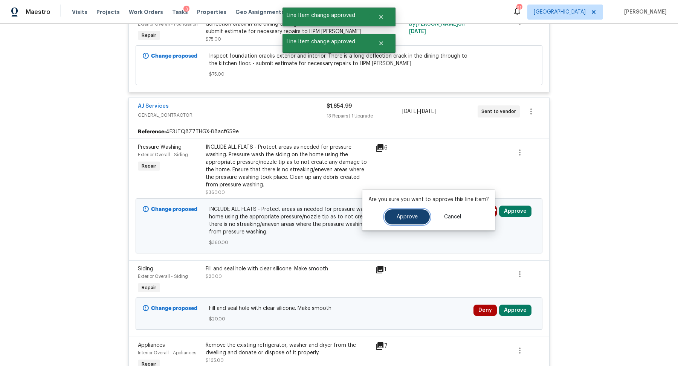
click at [402, 218] on span "Approve" at bounding box center [407, 217] width 21 height 6
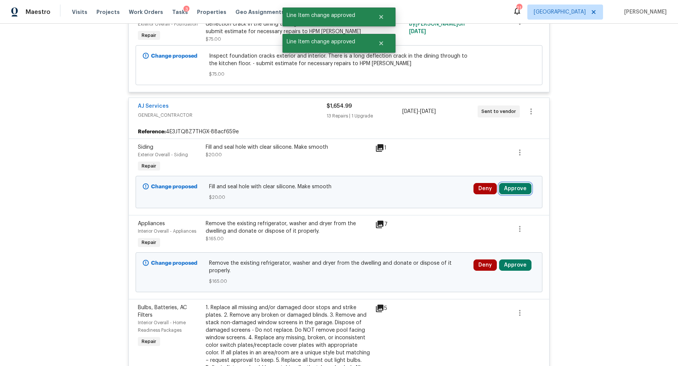
click at [511, 187] on button "Approve" at bounding box center [515, 188] width 32 height 11
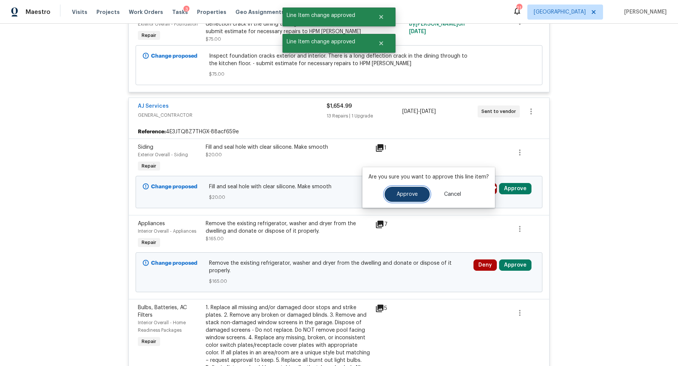
click at [404, 194] on span "Approve" at bounding box center [407, 195] width 21 height 6
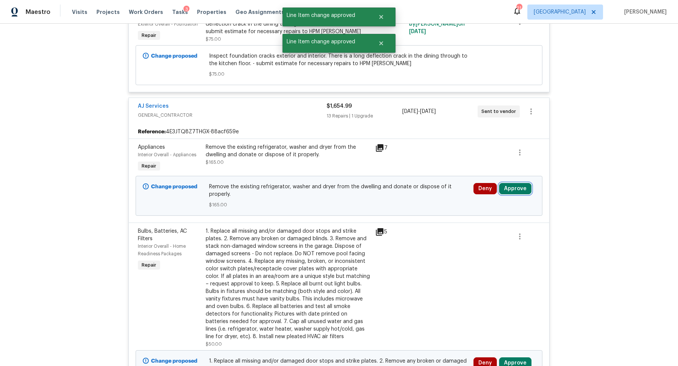
click at [512, 184] on button "Approve" at bounding box center [515, 188] width 32 height 11
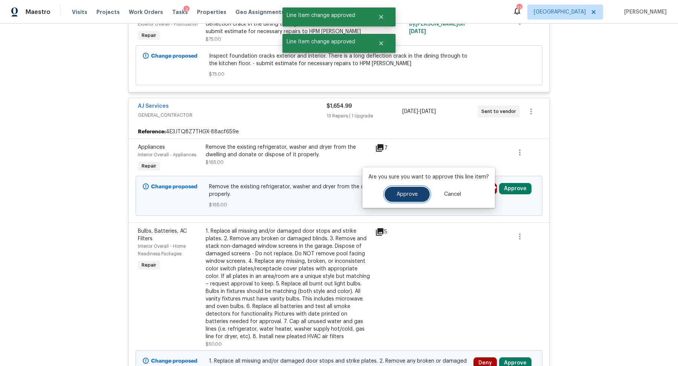
click at [401, 192] on span "Approve" at bounding box center [407, 195] width 21 height 6
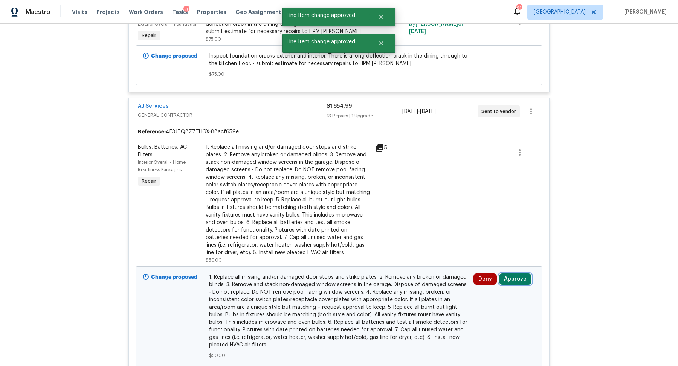
click at [510, 279] on button "Approve" at bounding box center [515, 279] width 32 height 11
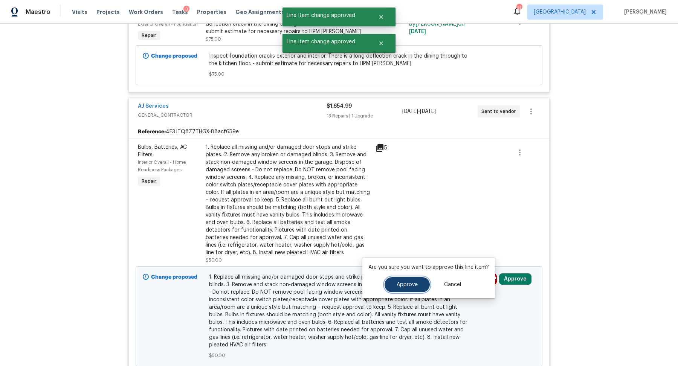
click at [408, 285] on span "Approve" at bounding box center [407, 285] width 21 height 6
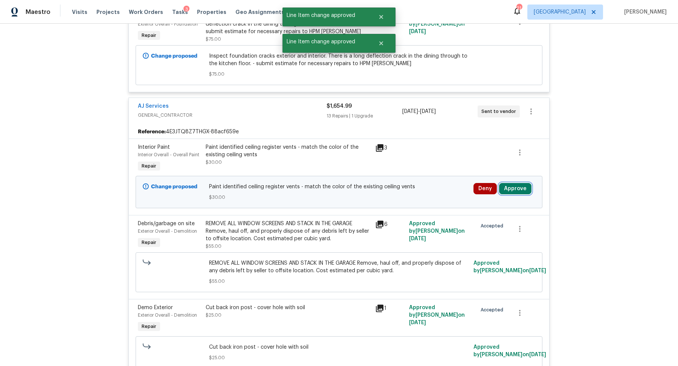
click at [517, 191] on button "Approve" at bounding box center [515, 188] width 32 height 11
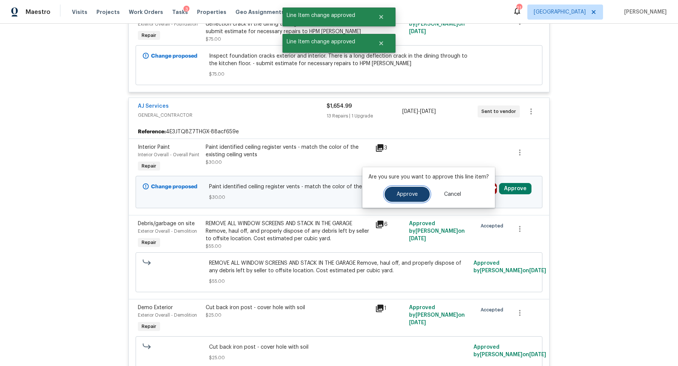
click at [398, 194] on span "Approve" at bounding box center [407, 195] width 21 height 6
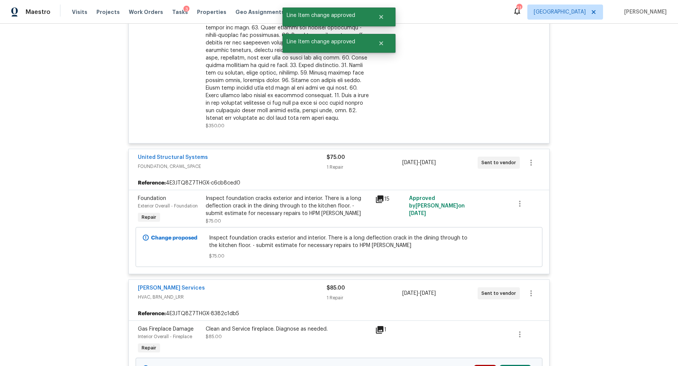
scroll to position [2292, 0]
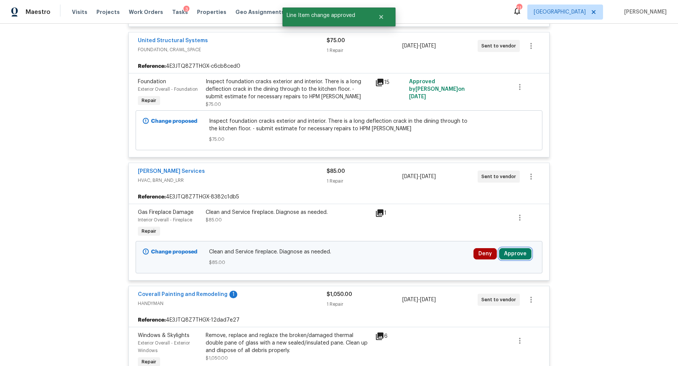
click at [517, 248] on button "Approve" at bounding box center [515, 253] width 32 height 11
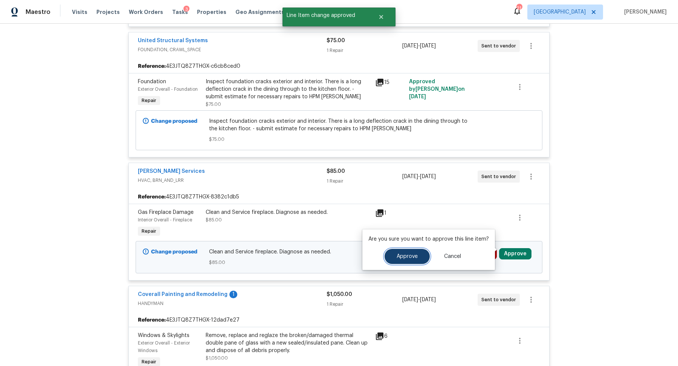
click at [404, 256] on span "Approve" at bounding box center [407, 257] width 21 height 6
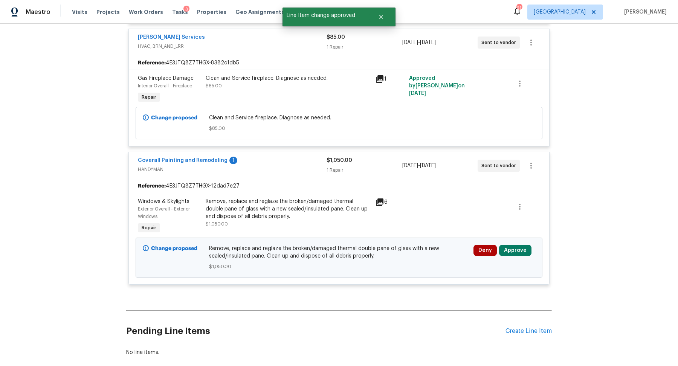
scroll to position [2463, 0]
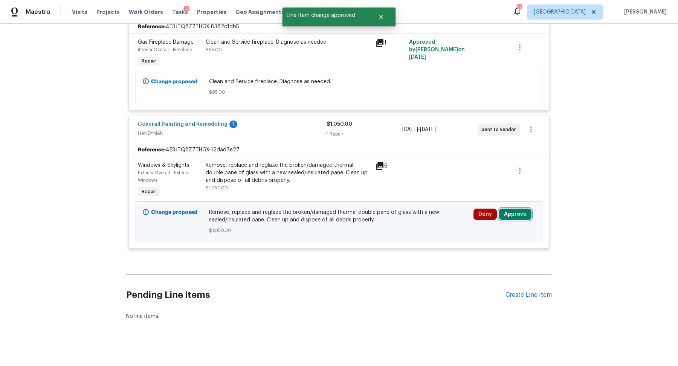
click at [517, 210] on button "Approve" at bounding box center [515, 214] width 32 height 11
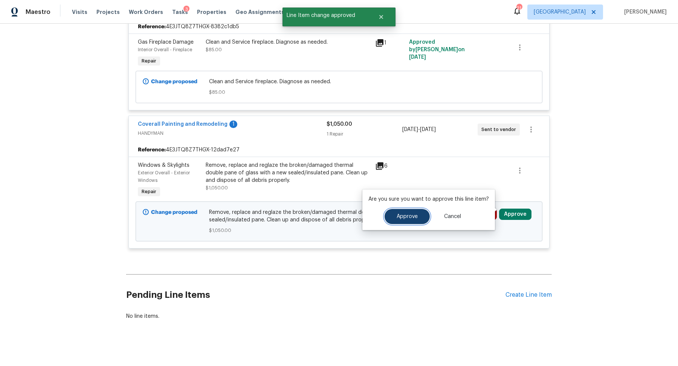
click at [398, 220] on button "Approve" at bounding box center [407, 216] width 45 height 15
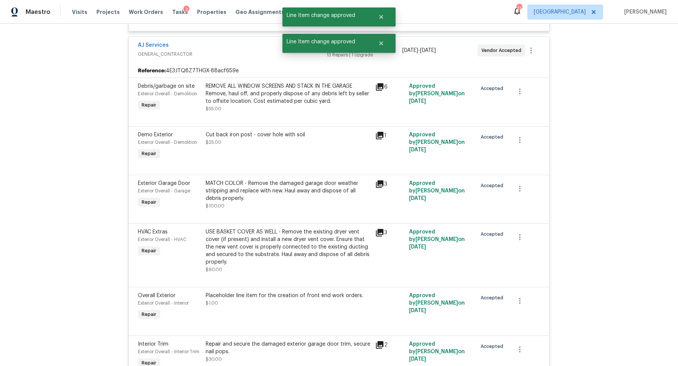
scroll to position [0, 0]
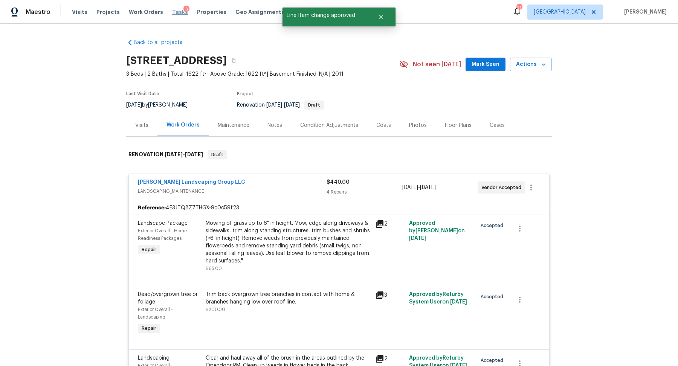
click at [172, 13] on span "Tasks" at bounding box center [180, 11] width 16 height 5
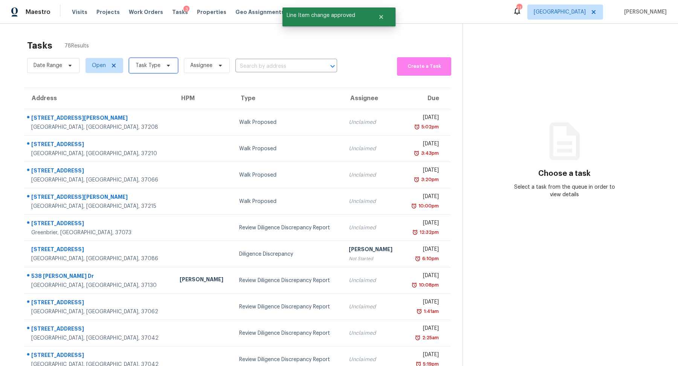
click at [154, 67] on span "Task Type" at bounding box center [148, 66] width 25 height 8
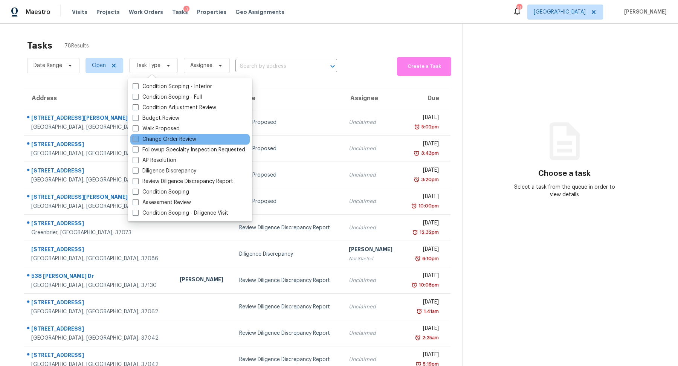
click at [162, 136] on label "Change Order Review" at bounding box center [165, 140] width 64 height 8
click at [138, 136] on input "Change Order Review" at bounding box center [135, 138] width 5 height 5
checkbox input "true"
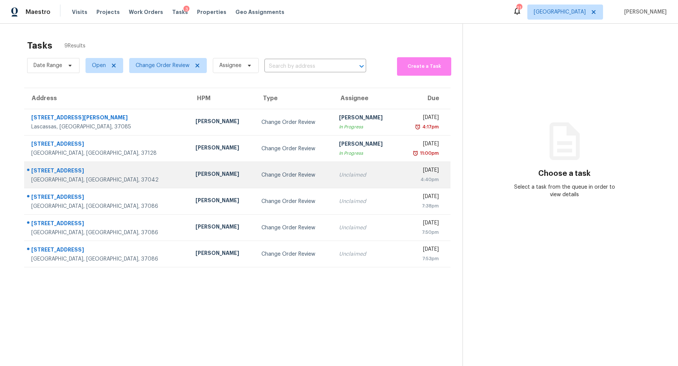
click at [59, 175] on div "[STREET_ADDRESS]" at bounding box center [107, 171] width 152 height 9
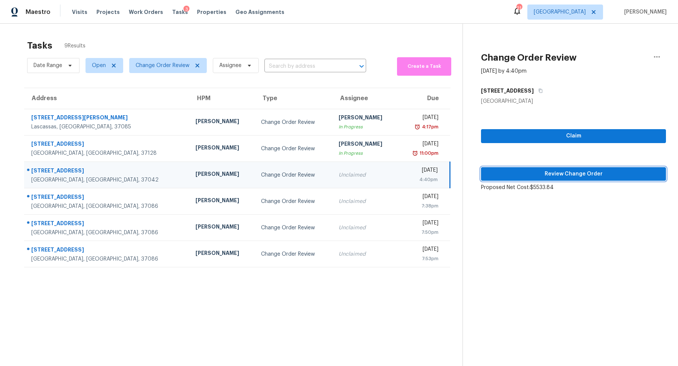
click at [542, 178] on span "Review Change Order" at bounding box center [573, 174] width 173 height 9
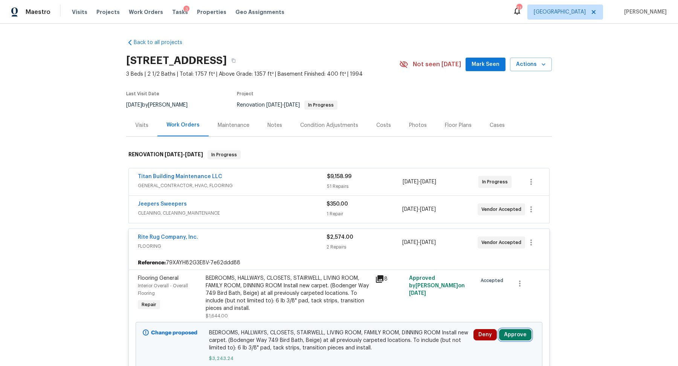
click at [508, 332] on button "Approve" at bounding box center [515, 334] width 32 height 11
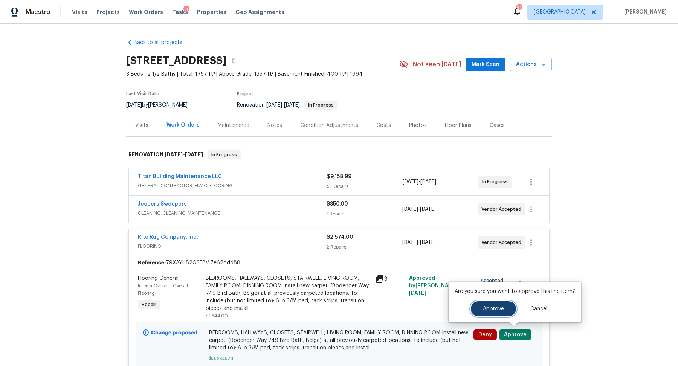
click at [481, 309] on button "Approve" at bounding box center [493, 309] width 45 height 15
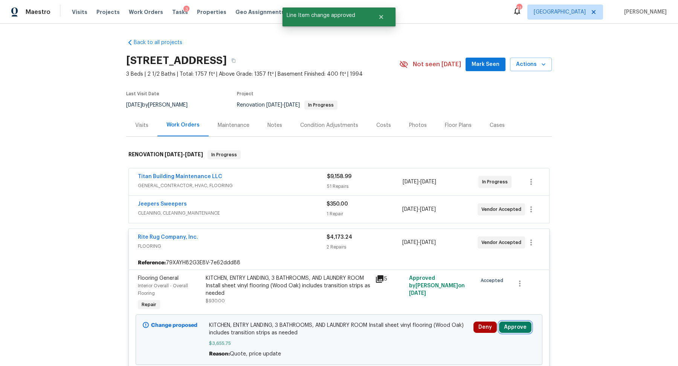
click at [519, 325] on button "Approve" at bounding box center [515, 327] width 32 height 11
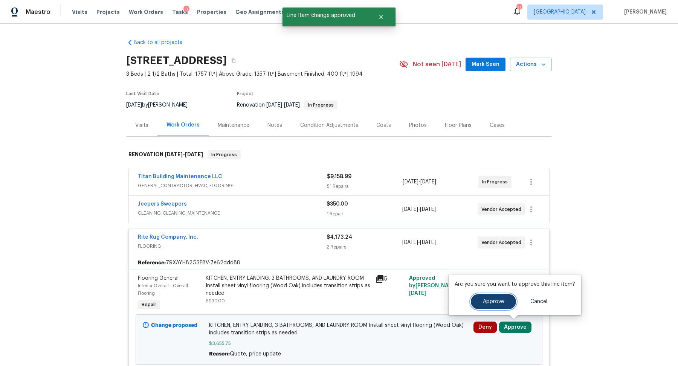
click at [487, 300] on span "Approve" at bounding box center [493, 302] width 21 height 6
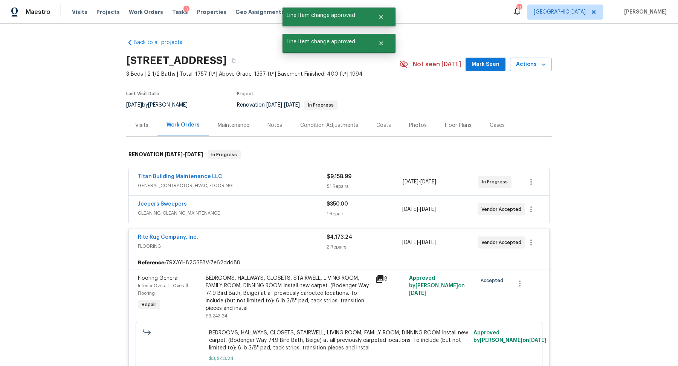
click at [383, 125] on div "Costs" at bounding box center [384, 126] width 15 height 8
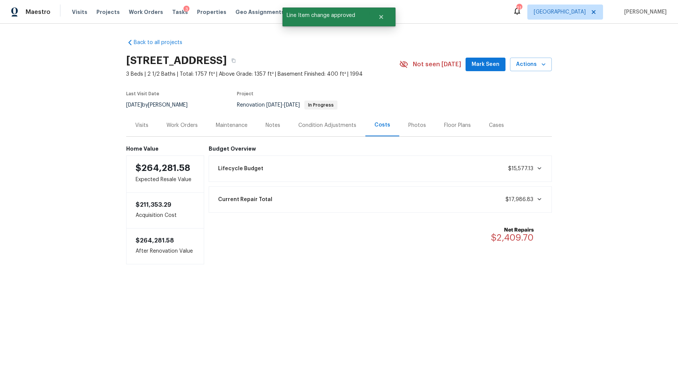
click at [179, 123] on div "Work Orders" at bounding box center [182, 126] width 31 height 8
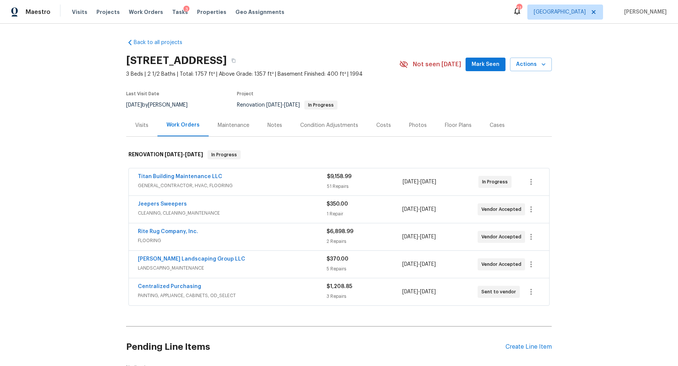
click at [268, 121] on div "Notes" at bounding box center [275, 125] width 33 height 22
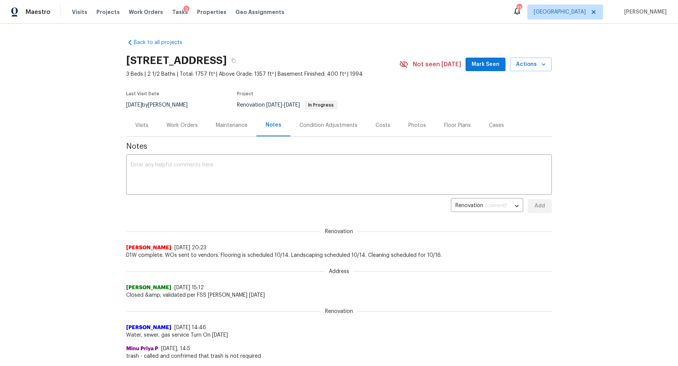
click at [145, 127] on div "Visits" at bounding box center [141, 126] width 13 height 8
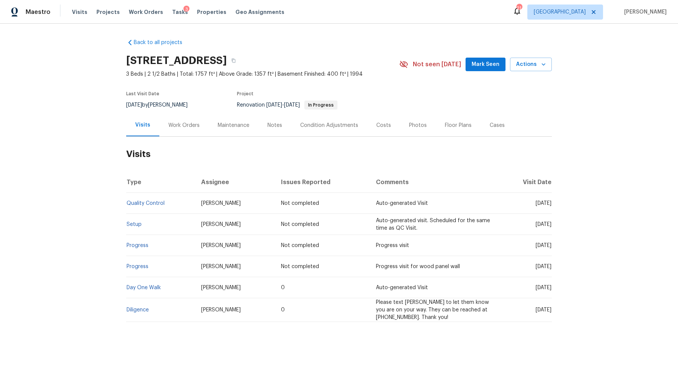
click at [172, 15] on div "Tasks 3" at bounding box center [180, 12] width 16 height 8
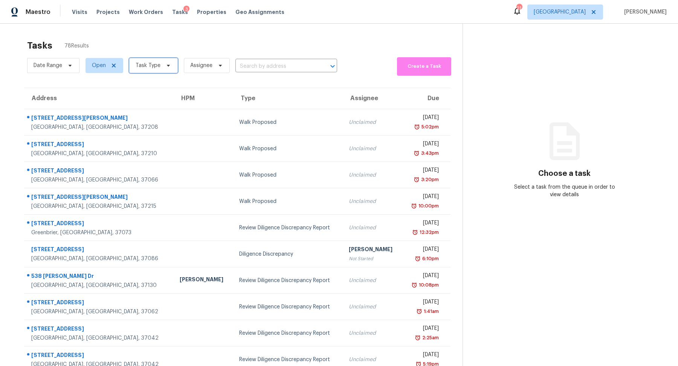
click at [154, 66] on span "Task Type" at bounding box center [148, 66] width 25 height 8
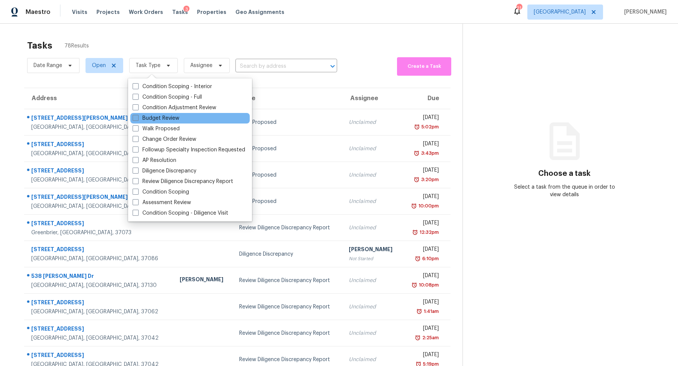
click at [164, 116] on label "Budget Review" at bounding box center [156, 119] width 47 height 8
click at [138, 116] on input "Budget Review" at bounding box center [135, 117] width 5 height 5
checkbox input "true"
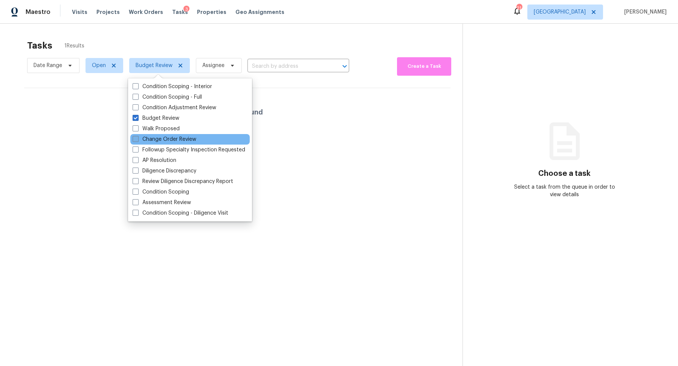
click at [156, 140] on label "Change Order Review" at bounding box center [165, 140] width 64 height 8
click at [138, 140] on input "Change Order Review" at bounding box center [135, 138] width 5 height 5
checkbox input "true"
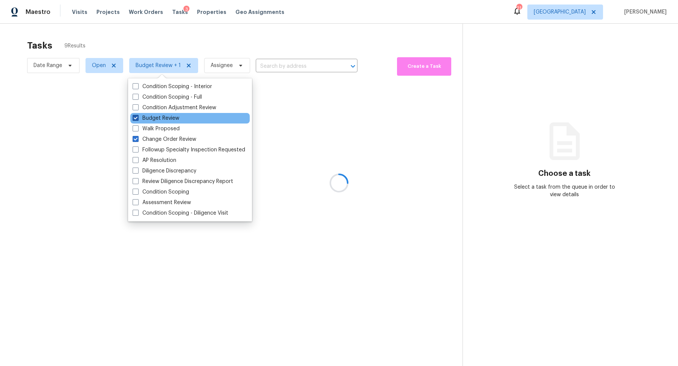
click at [165, 116] on label "Budget Review" at bounding box center [156, 119] width 47 height 8
click at [138, 116] on input "Budget Review" at bounding box center [135, 117] width 5 height 5
checkbox input "false"
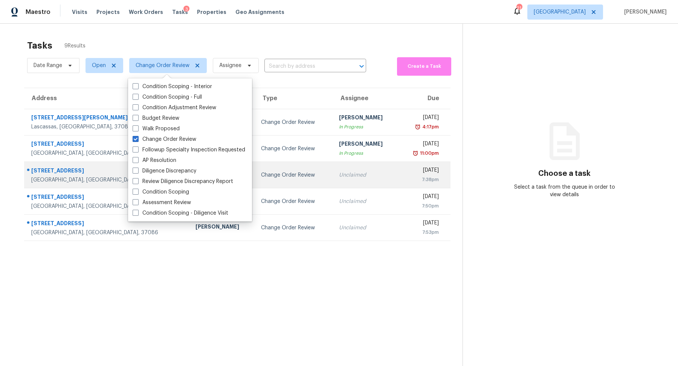
click at [69, 178] on div "[GEOGRAPHIC_DATA], [GEOGRAPHIC_DATA], 37086" at bounding box center [107, 180] width 152 height 8
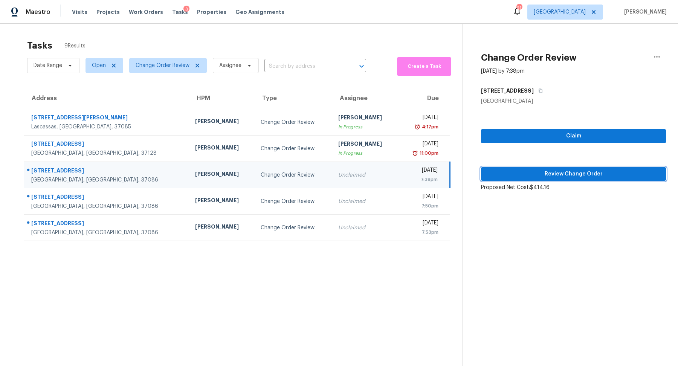
click at [602, 170] on span "Review Change Order" at bounding box center [573, 174] width 173 height 9
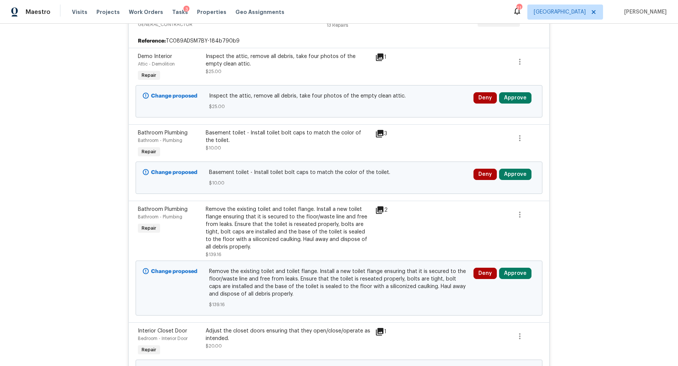
scroll to position [350, 0]
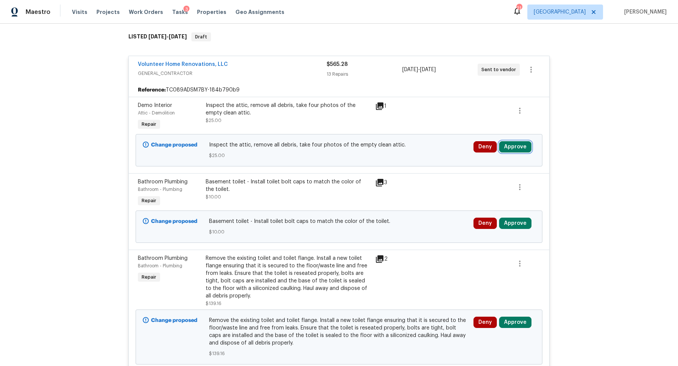
click at [519, 141] on button "Approve" at bounding box center [515, 146] width 32 height 11
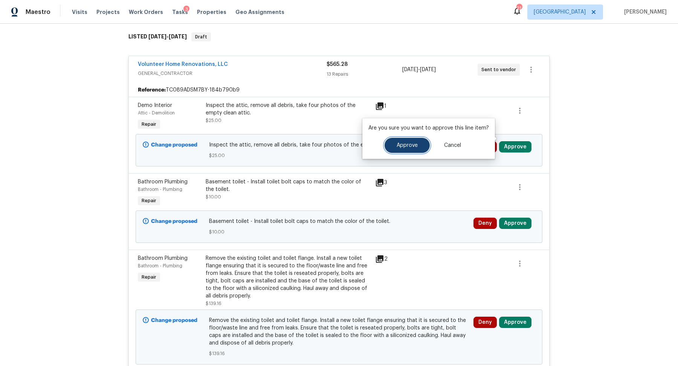
click at [406, 146] on span "Approve" at bounding box center [407, 146] width 21 height 6
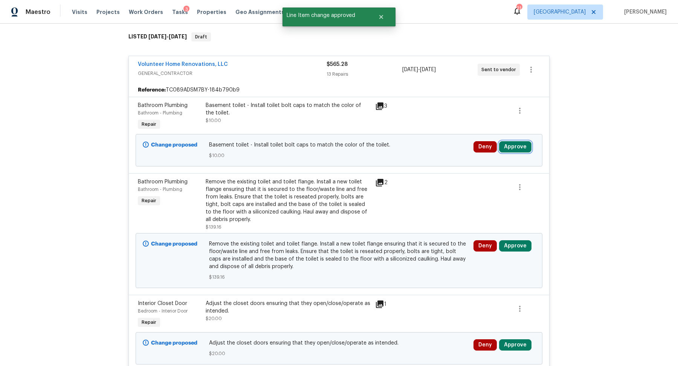
click at [518, 142] on button "Approve" at bounding box center [515, 146] width 32 height 11
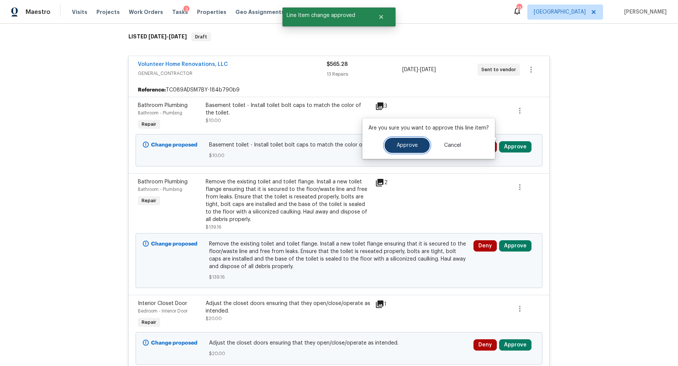
click at [404, 142] on button "Approve" at bounding box center [407, 145] width 45 height 15
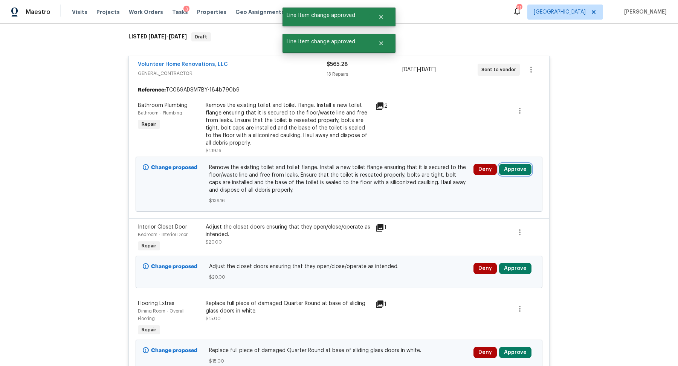
click at [516, 164] on button "Approve" at bounding box center [515, 169] width 32 height 11
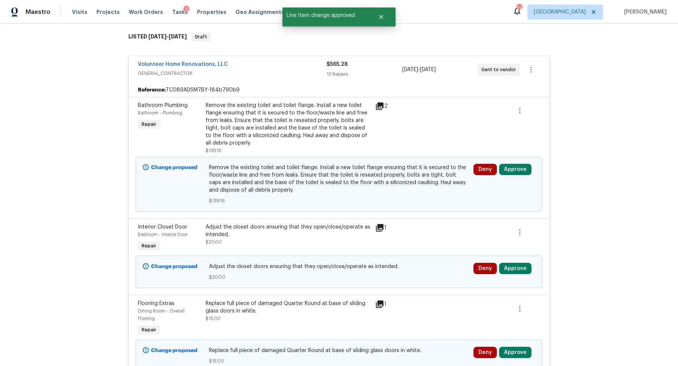
click at [384, 107] on div "2" at bounding box center [390, 128] width 34 height 57
click at [380, 103] on icon at bounding box center [380, 107] width 8 height 8
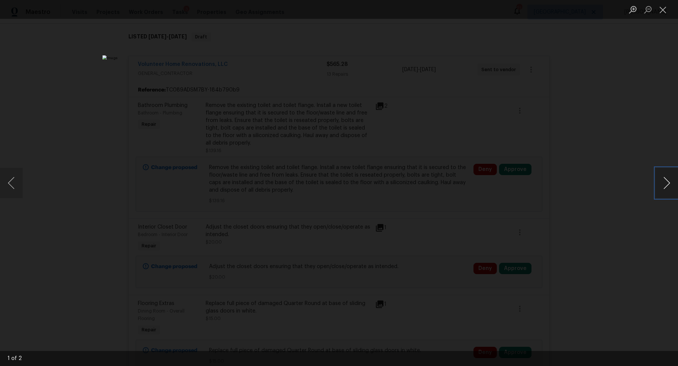
click at [660, 181] on button "Next image" at bounding box center [667, 183] width 23 height 30
click at [626, 153] on div "Lightbox" at bounding box center [339, 183] width 678 height 366
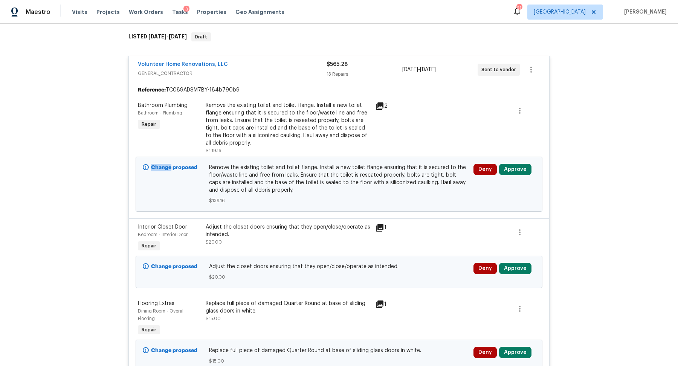
click at [626, 153] on div "Back to all projects [STREET_ADDRESS] 4 Beds | 2 1/2 Baths | Total: 1837 ft² | …" at bounding box center [339, 195] width 678 height 343
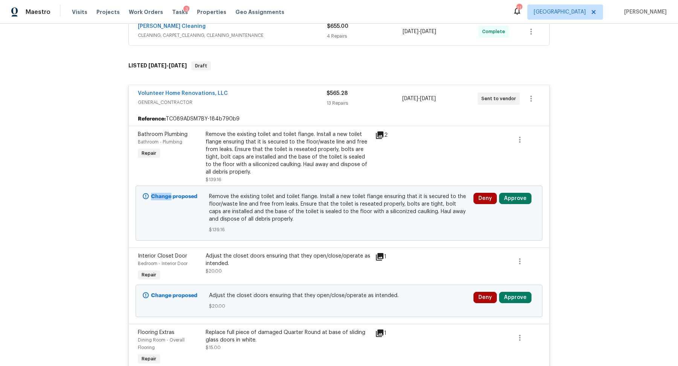
scroll to position [321, 0]
click at [429, 150] on div at bounding box center [441, 156] width 68 height 57
click at [521, 193] on button "Approve" at bounding box center [515, 198] width 32 height 11
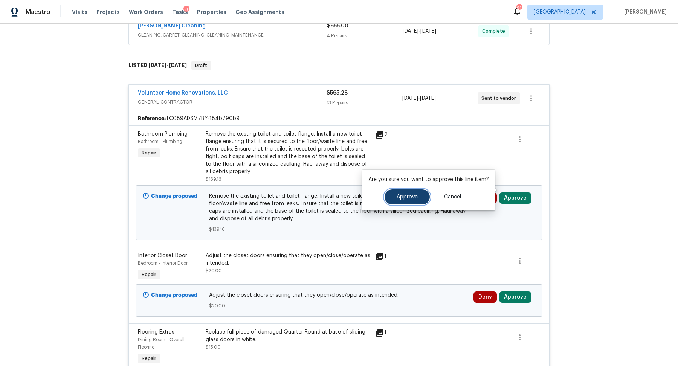
click at [409, 196] on span "Approve" at bounding box center [407, 197] width 21 height 6
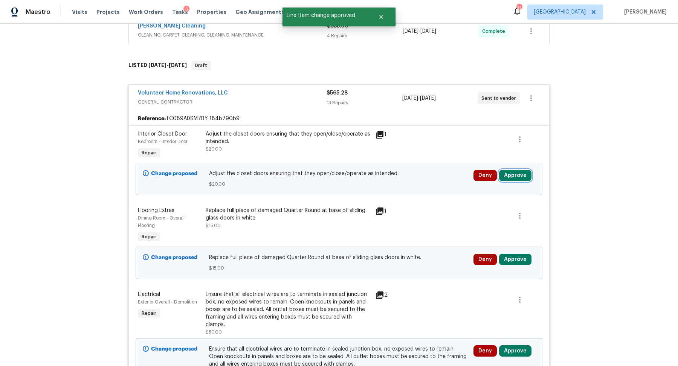
click at [514, 170] on button "Approve" at bounding box center [515, 175] width 32 height 11
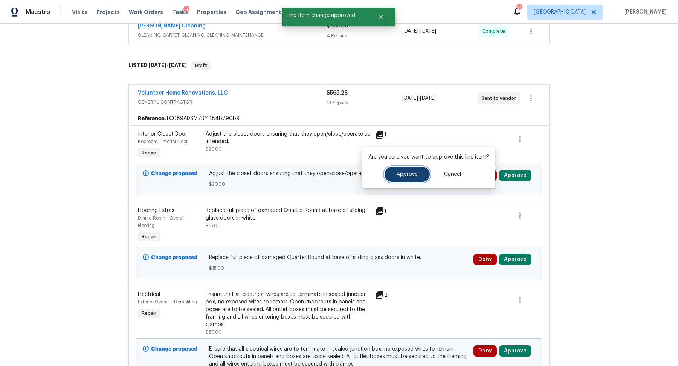
click at [397, 172] on span "Approve" at bounding box center [407, 175] width 21 height 6
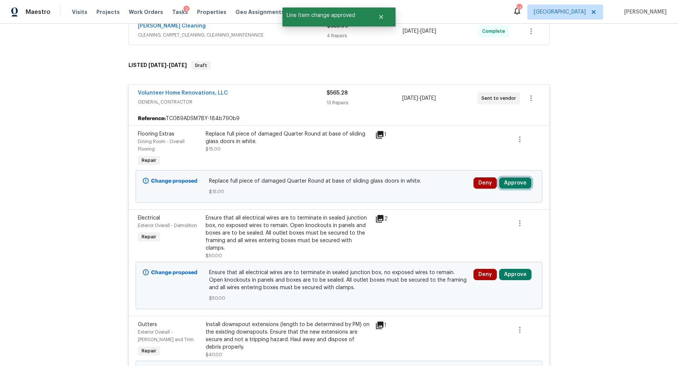
click at [517, 178] on button "Approve" at bounding box center [515, 183] width 32 height 11
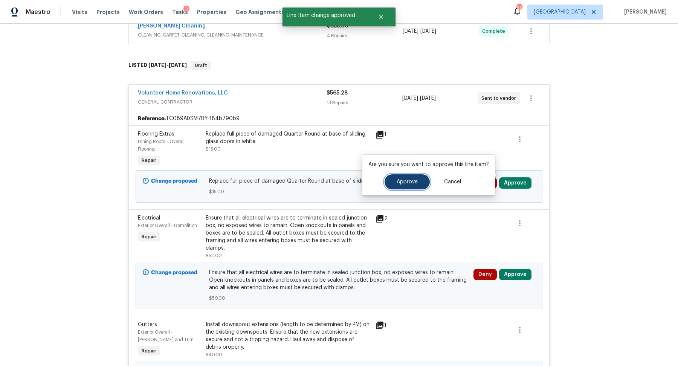
click at [398, 184] on span "Approve" at bounding box center [407, 182] width 21 height 6
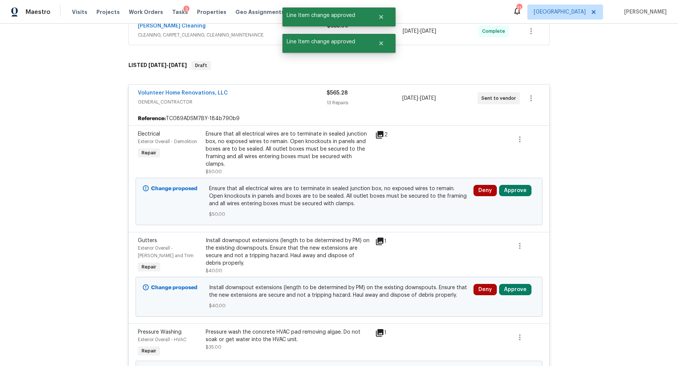
click at [379, 130] on icon at bounding box center [379, 134] width 9 height 9
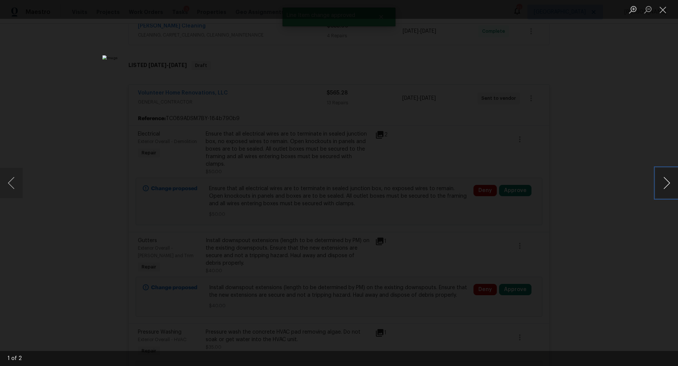
click at [665, 183] on button "Next image" at bounding box center [667, 183] width 23 height 30
click at [602, 152] on div "Lightbox" at bounding box center [339, 183] width 678 height 366
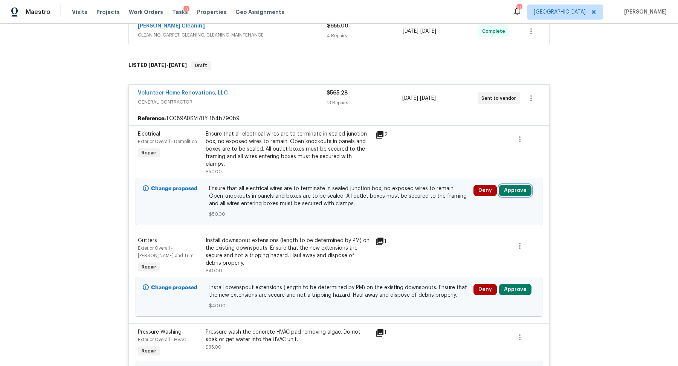
click at [516, 185] on button "Approve" at bounding box center [515, 190] width 32 height 11
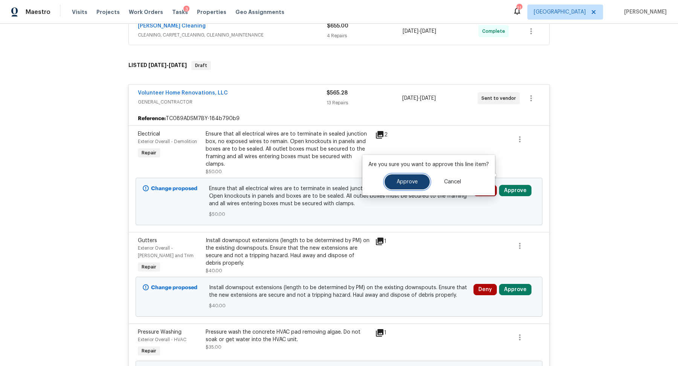
click at [396, 179] on button "Approve" at bounding box center [407, 182] width 45 height 15
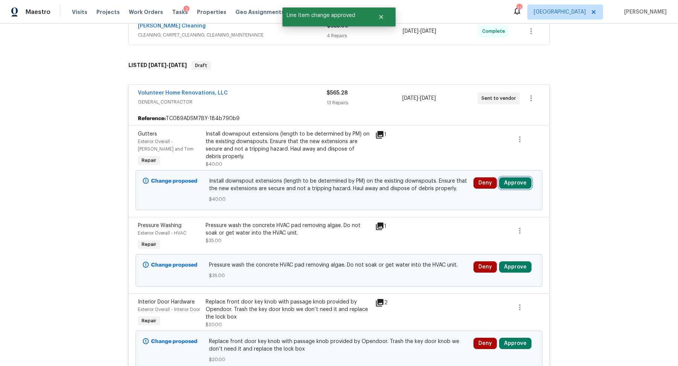
click at [519, 178] on button "Approve" at bounding box center [515, 183] width 32 height 11
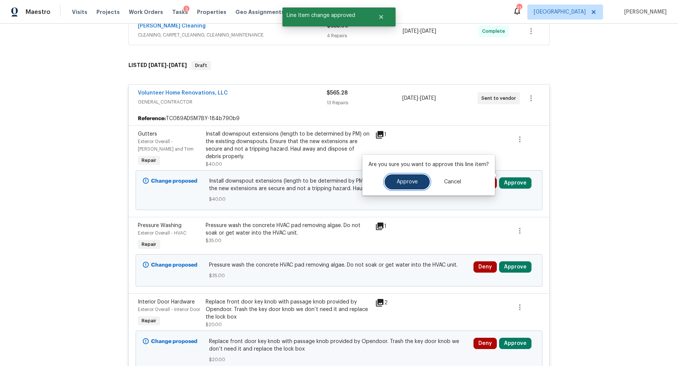
click at [401, 179] on button "Approve" at bounding box center [407, 182] width 45 height 15
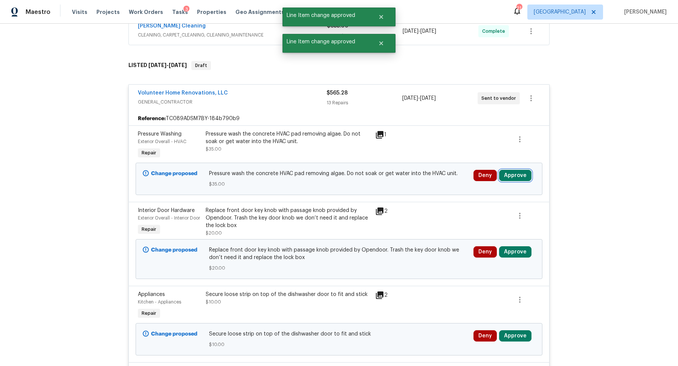
click at [524, 170] on button "Approve" at bounding box center [515, 175] width 32 height 11
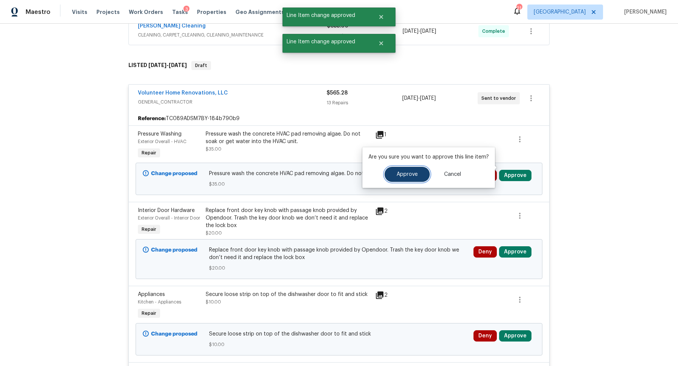
click at [385, 175] on button "Approve" at bounding box center [407, 174] width 45 height 15
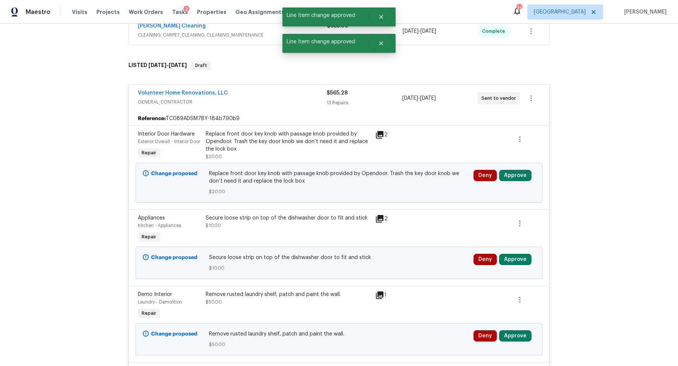
click at [381, 131] on icon at bounding box center [380, 135] width 8 height 8
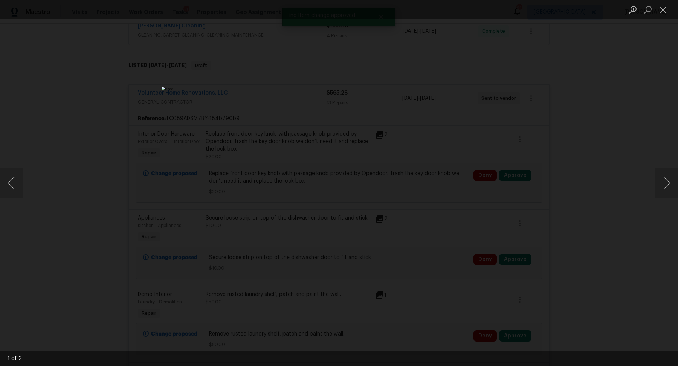
click at [588, 163] on div "Lightbox" at bounding box center [339, 183] width 678 height 366
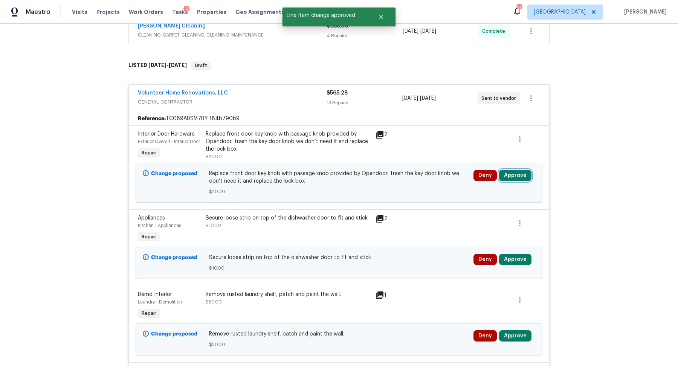
click at [513, 174] on button "Approve" at bounding box center [515, 175] width 32 height 11
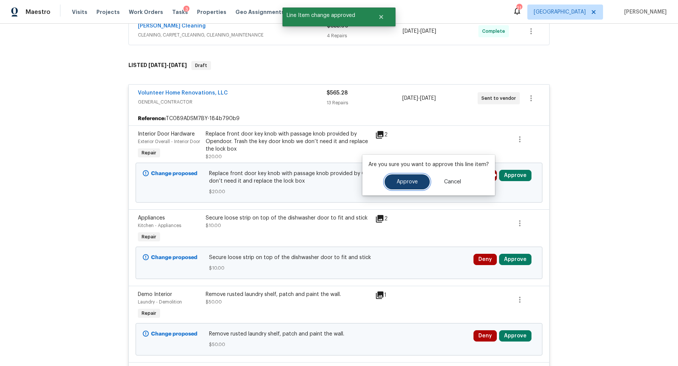
click at [409, 179] on button "Approve" at bounding box center [407, 182] width 45 height 15
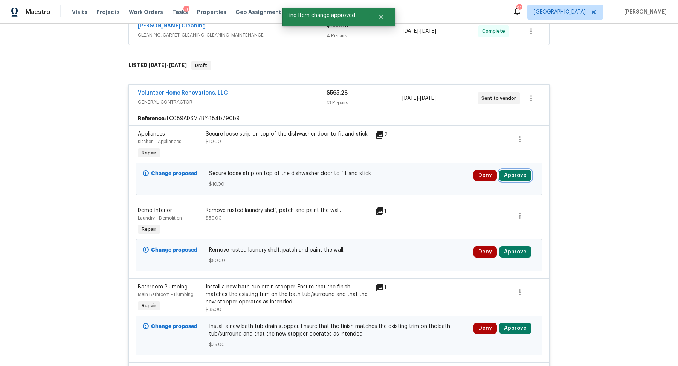
click at [516, 170] on button "Approve" at bounding box center [515, 175] width 32 height 11
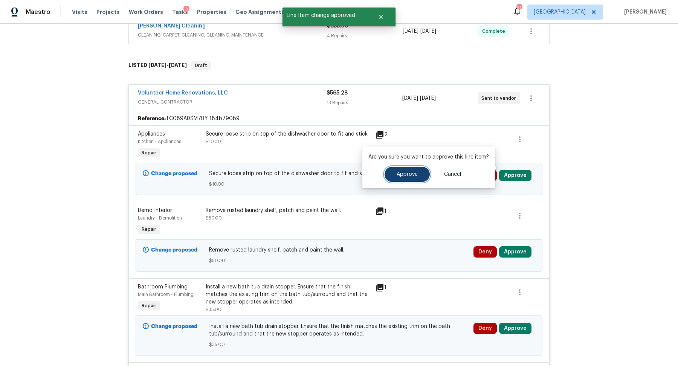
click at [404, 175] on span "Approve" at bounding box center [407, 175] width 21 height 6
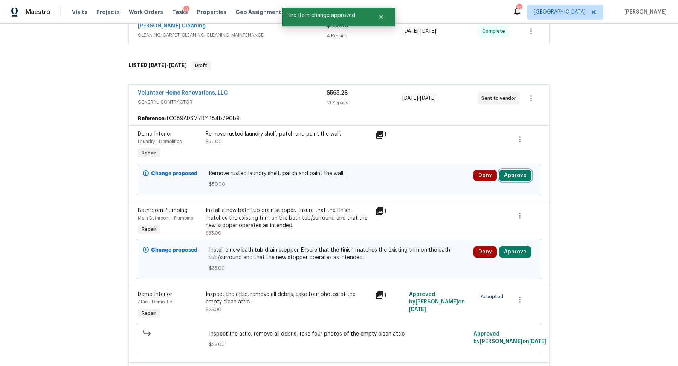
click at [517, 170] on button "Approve" at bounding box center [515, 175] width 32 height 11
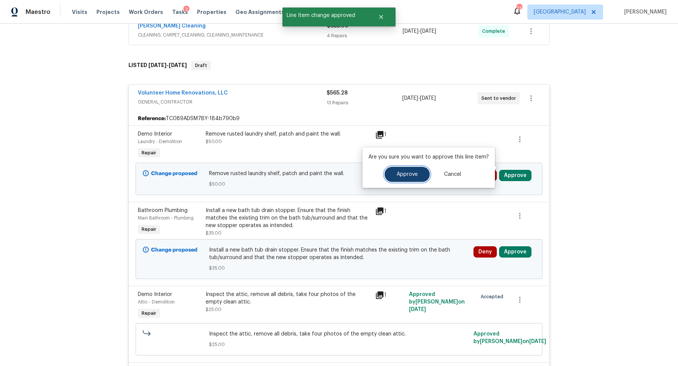
click at [411, 172] on span "Approve" at bounding box center [407, 175] width 21 height 6
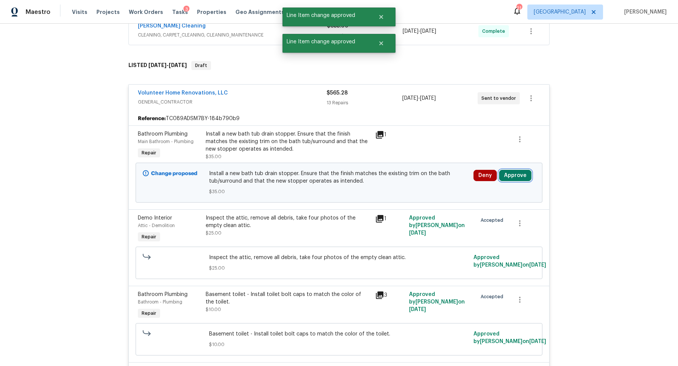
click at [518, 170] on button "Approve" at bounding box center [515, 175] width 32 height 11
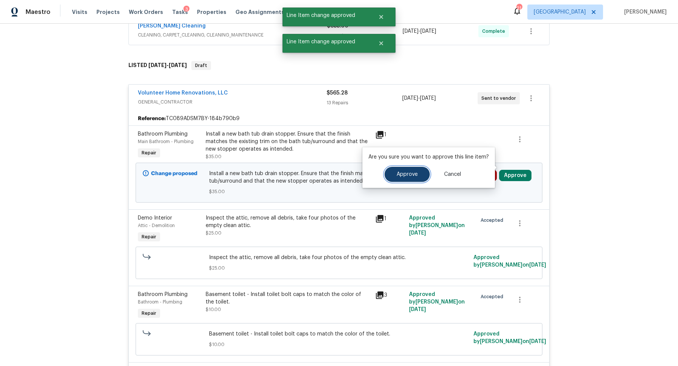
click at [403, 176] on span "Approve" at bounding box center [407, 175] width 21 height 6
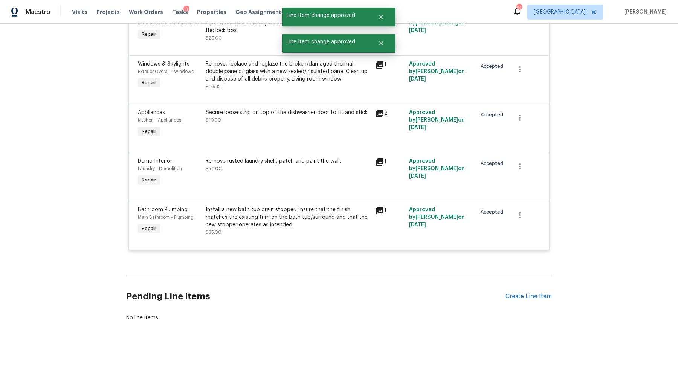
scroll to position [0, 0]
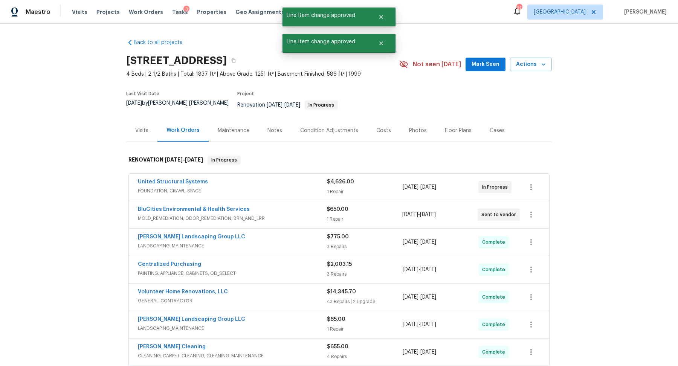
click at [273, 127] on div "Notes" at bounding box center [275, 131] width 15 height 8
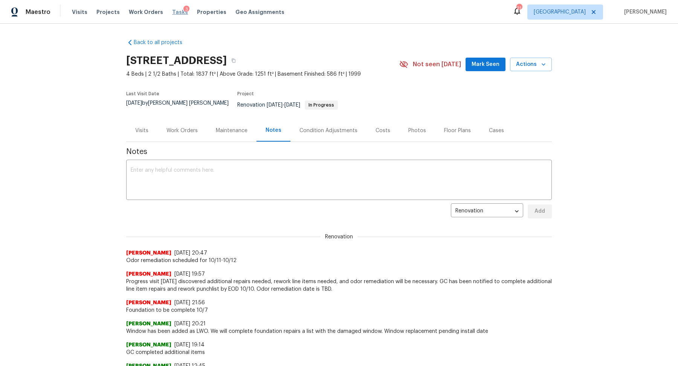
click at [172, 12] on span "Tasks" at bounding box center [180, 11] width 16 height 5
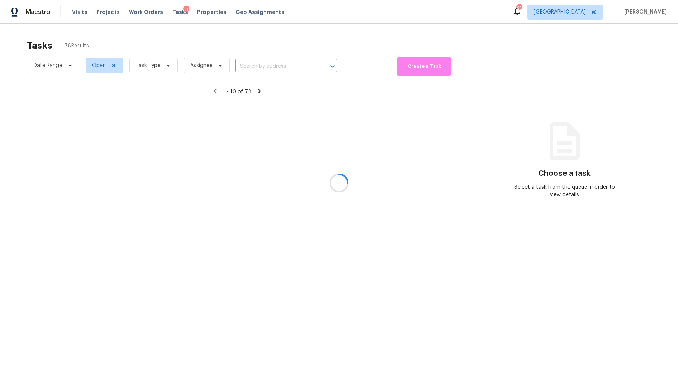
click at [156, 64] on div at bounding box center [339, 183] width 678 height 366
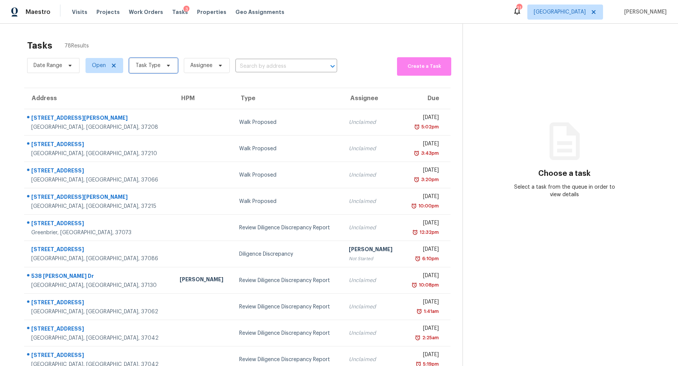
click at [156, 64] on span "Task Type" at bounding box center [148, 66] width 25 height 8
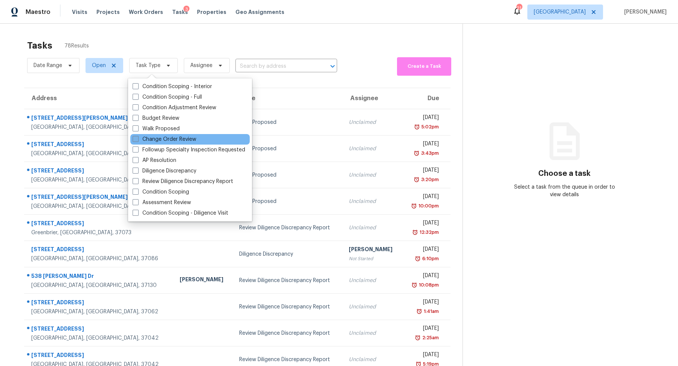
click at [144, 138] on label "Change Order Review" at bounding box center [165, 140] width 64 height 8
click at [138, 138] on input "Change Order Review" at bounding box center [135, 138] width 5 height 5
checkbox input "true"
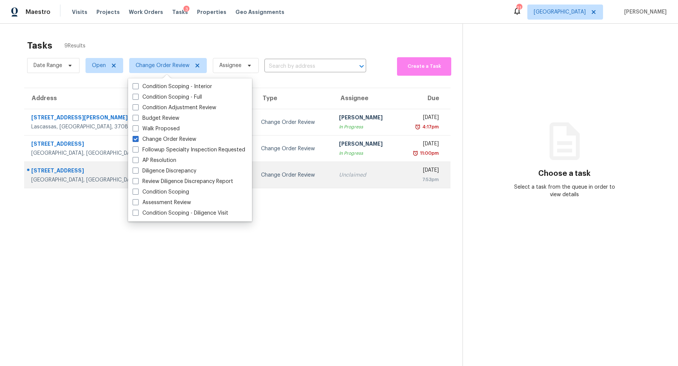
click at [50, 173] on div "[STREET_ADDRESS]" at bounding box center [107, 171] width 152 height 9
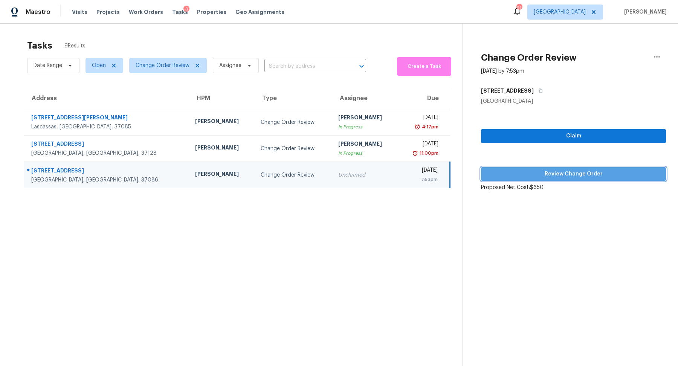
click at [543, 170] on span "Review Change Order" at bounding box center [573, 174] width 173 height 9
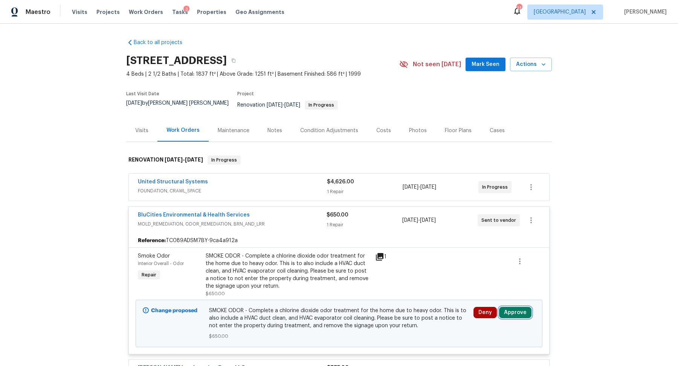
click at [514, 307] on button "Approve" at bounding box center [515, 312] width 32 height 11
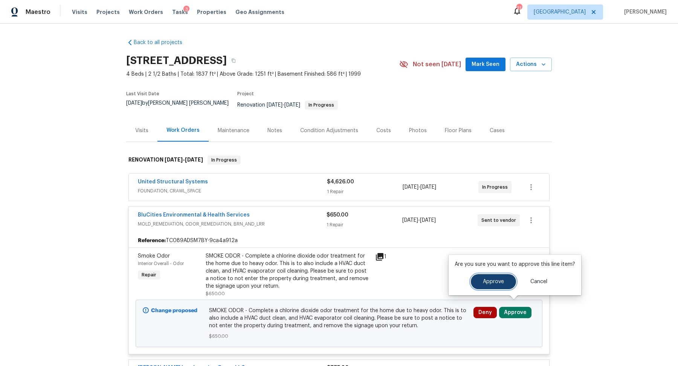
click at [479, 275] on button "Approve" at bounding box center [493, 281] width 45 height 15
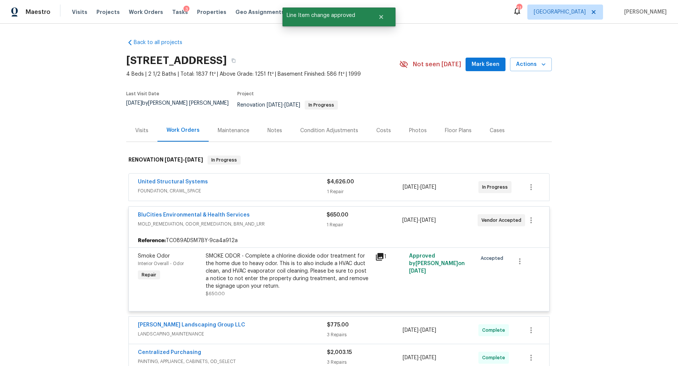
click at [289, 179] on div "United Structural Systems" at bounding box center [232, 182] width 189 height 9
